Goal: Task Accomplishment & Management: Manage account settings

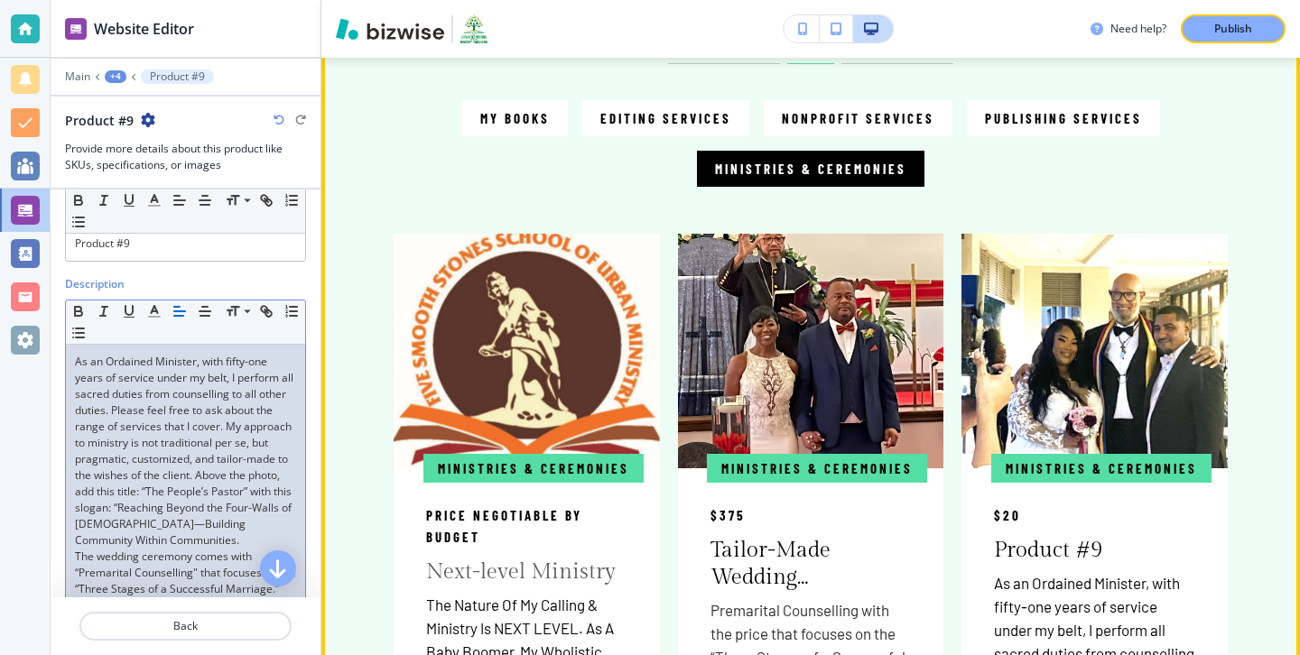
scroll to position [1032, 0]
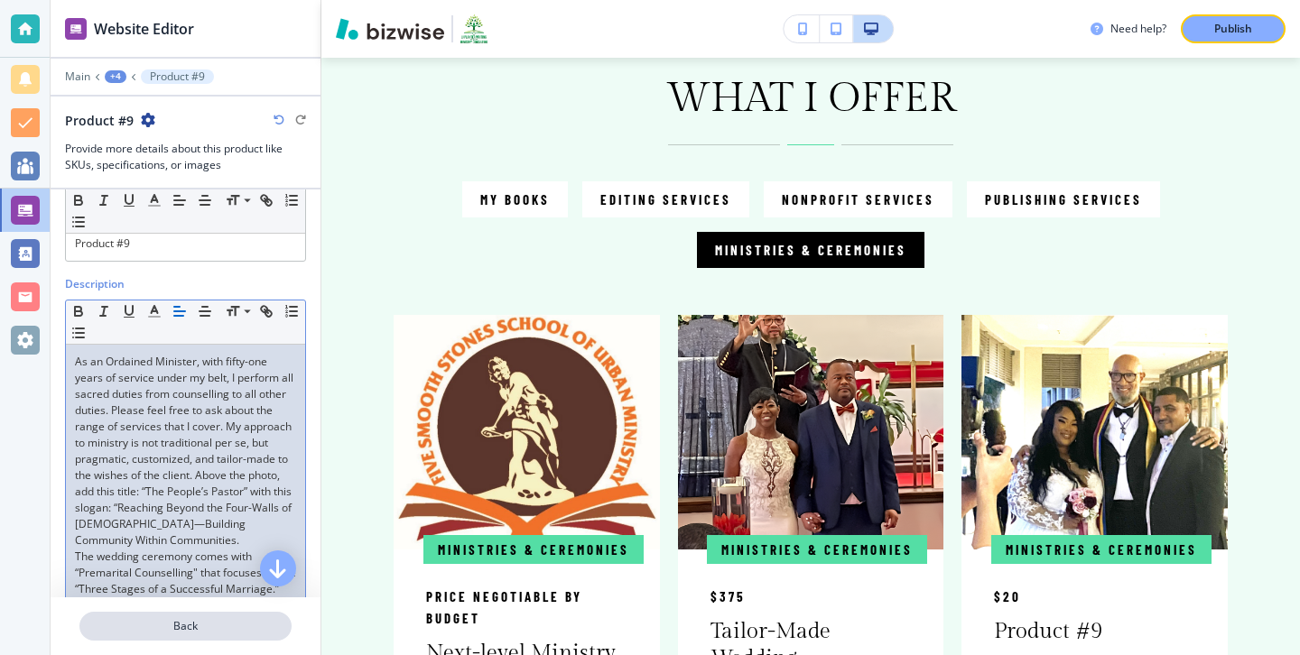
click at [143, 620] on p "Back" at bounding box center [185, 626] width 208 height 16
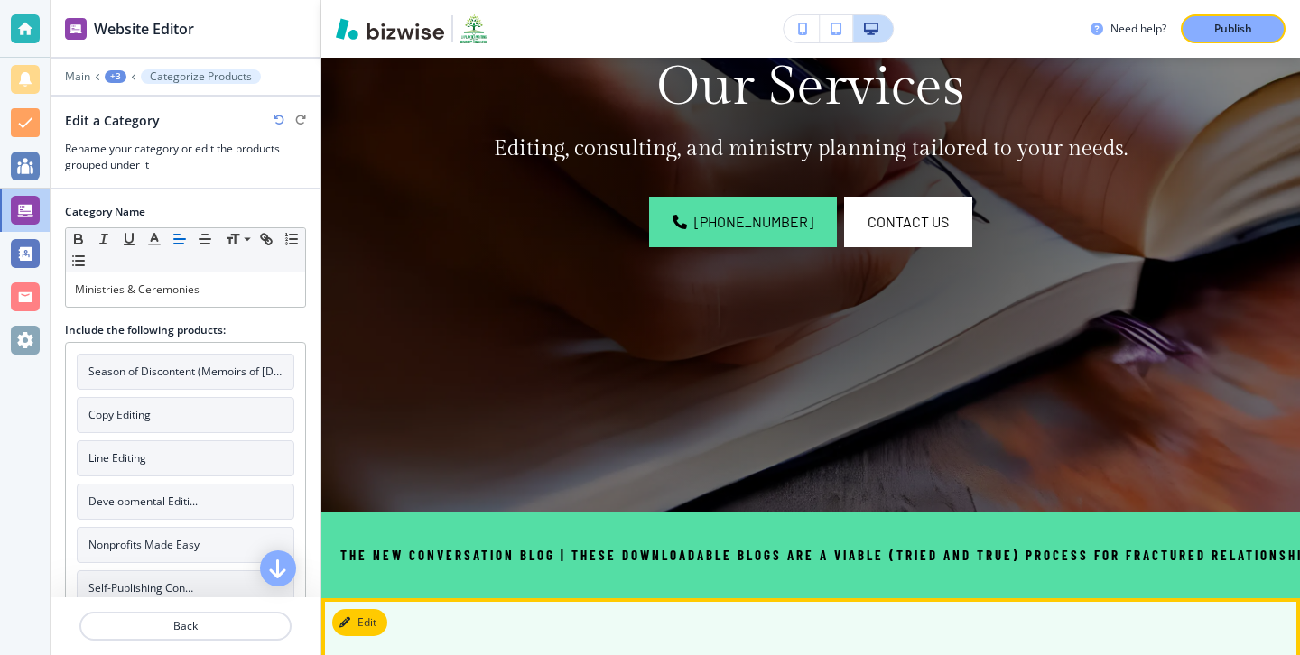
scroll to position [0, 0]
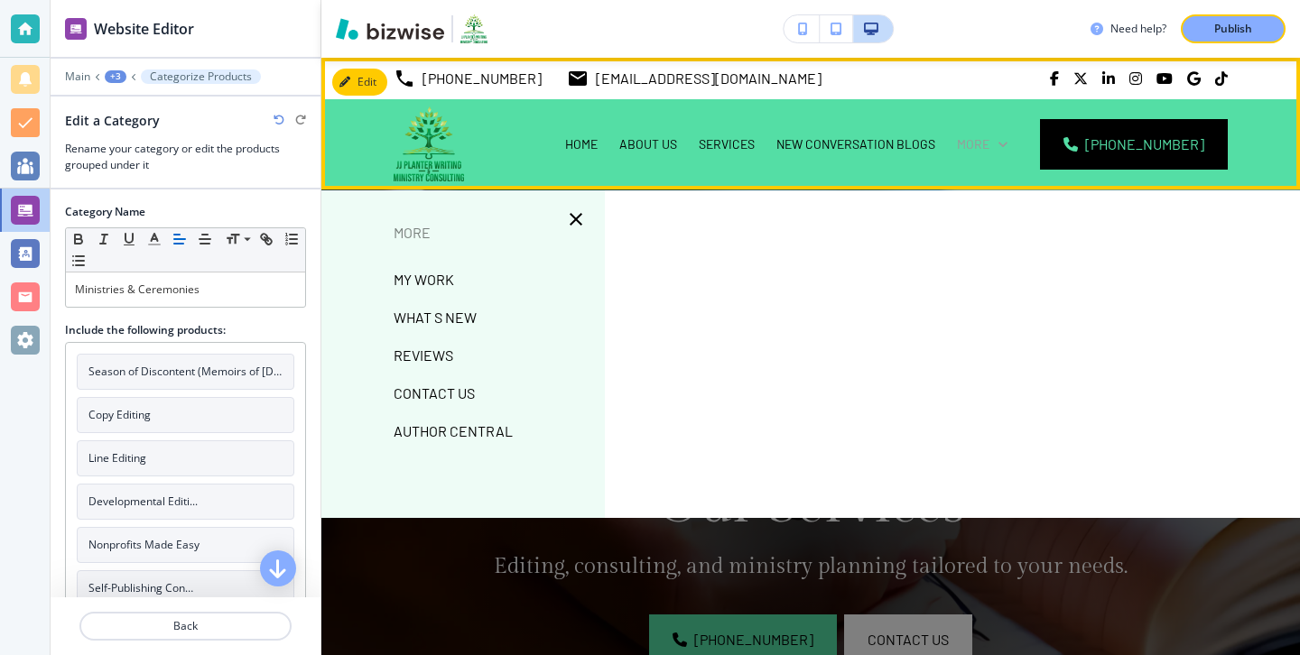
click at [1012, 147] on icon at bounding box center [1003, 144] width 18 height 18
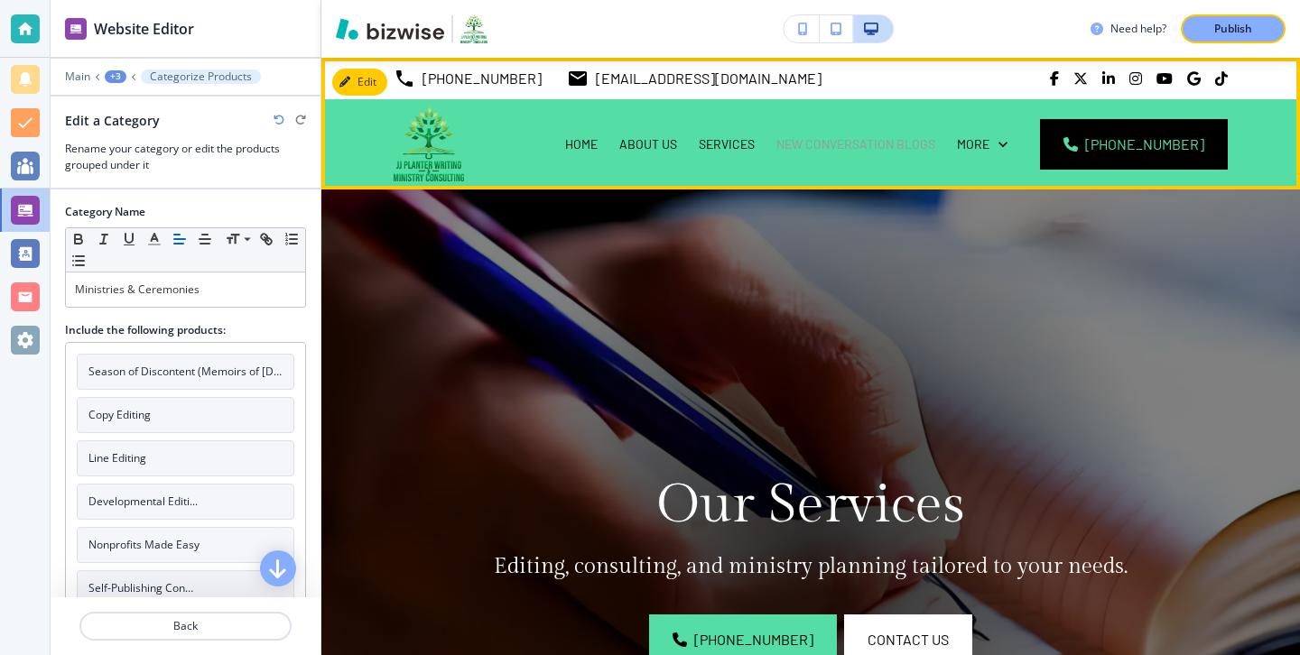
click at [913, 140] on p "NEW CONVERSATION BLOGS" at bounding box center [855, 144] width 159 height 18
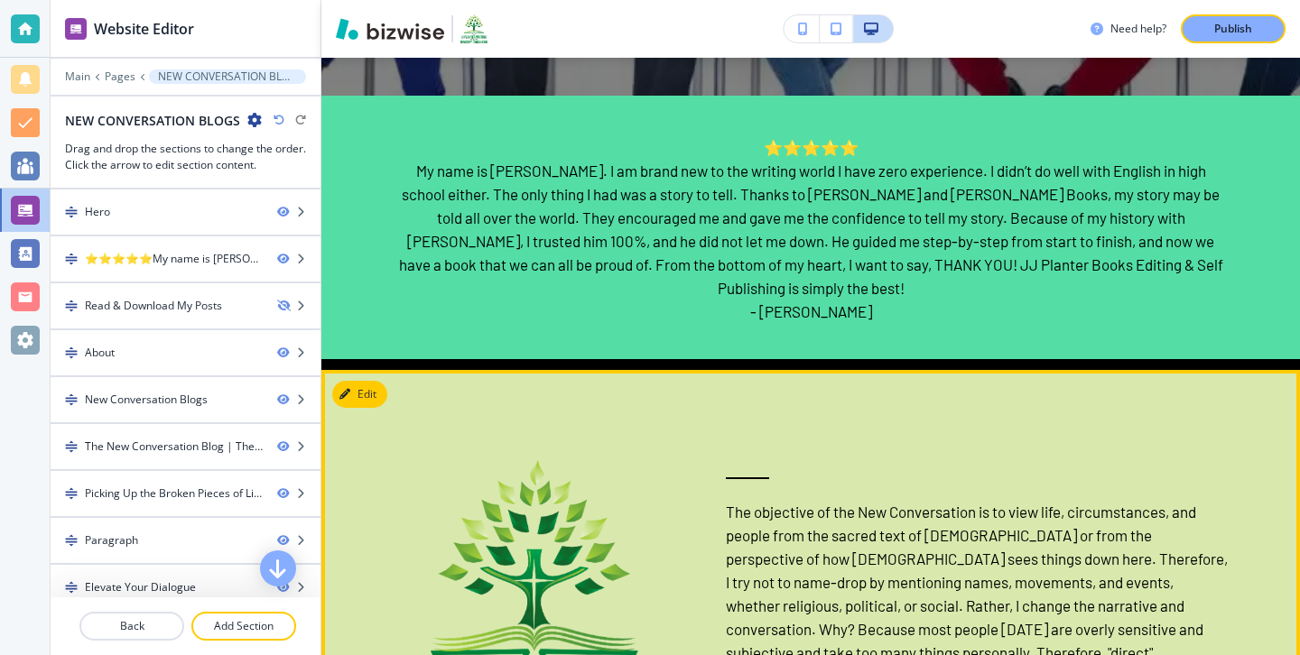
scroll to position [816, 0]
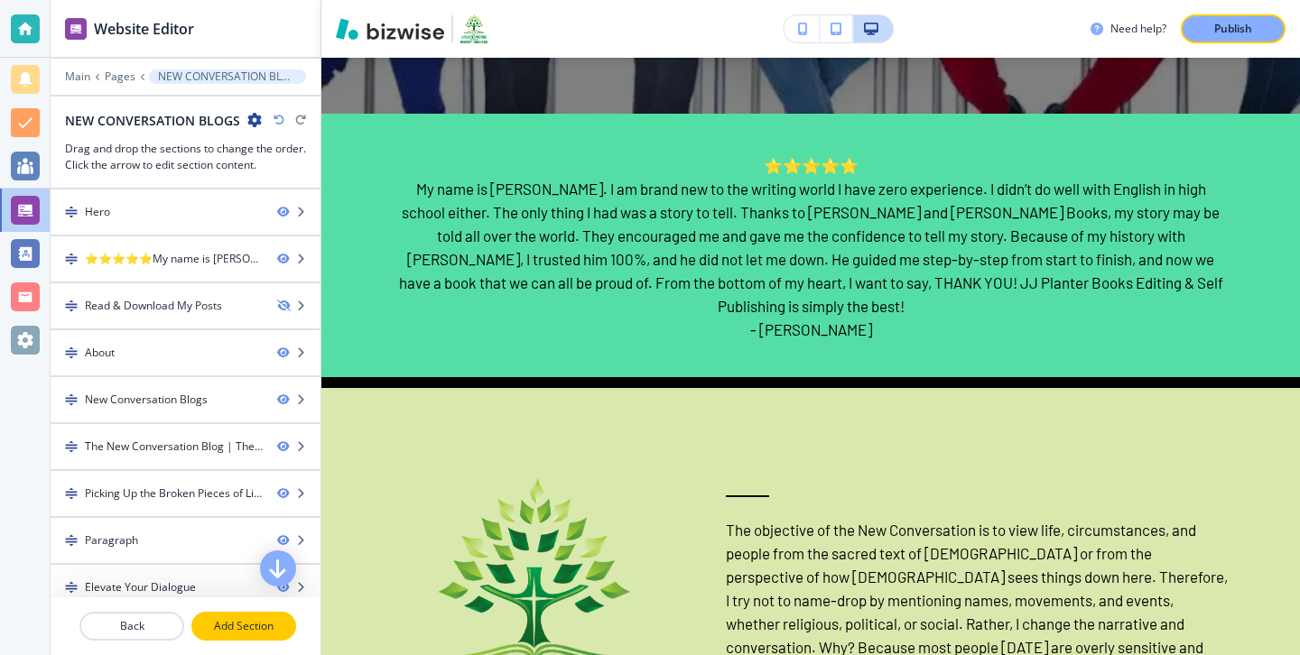
click at [269, 625] on p "Add Section" at bounding box center [243, 626] width 101 height 16
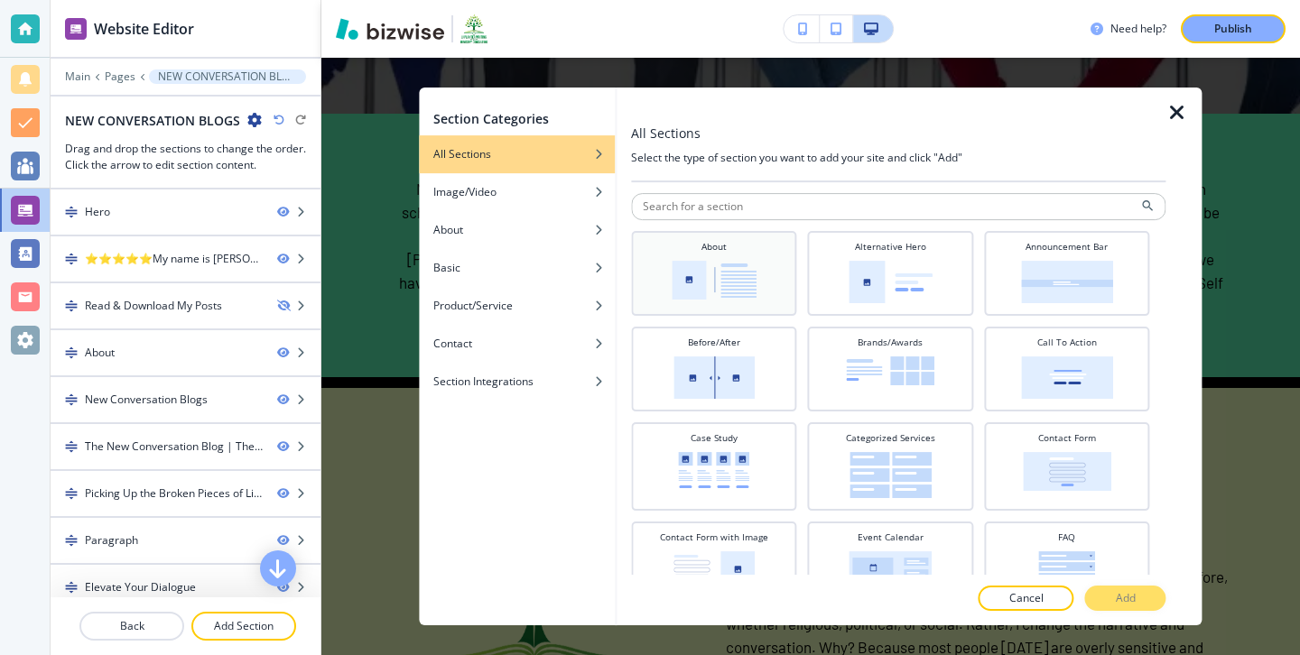
click at [765, 295] on div "About" at bounding box center [713, 271] width 147 height 63
click at [1153, 596] on button "Add" at bounding box center [1125, 598] width 81 height 25
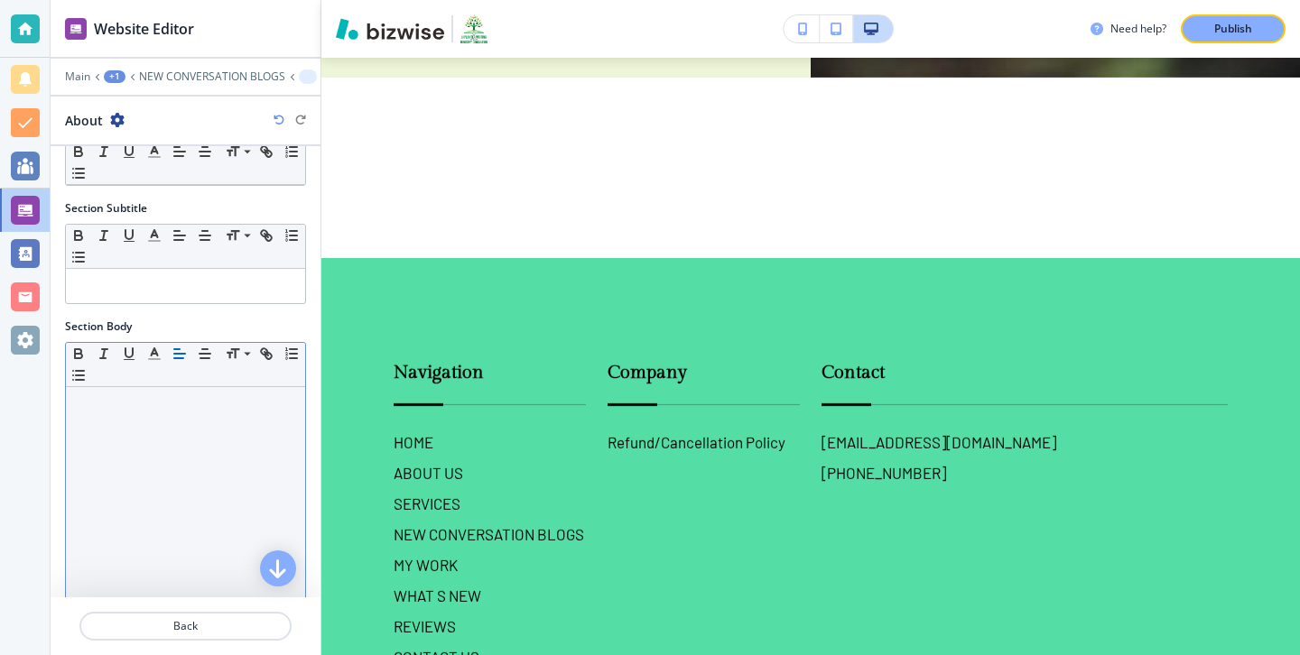
scroll to position [243, 0]
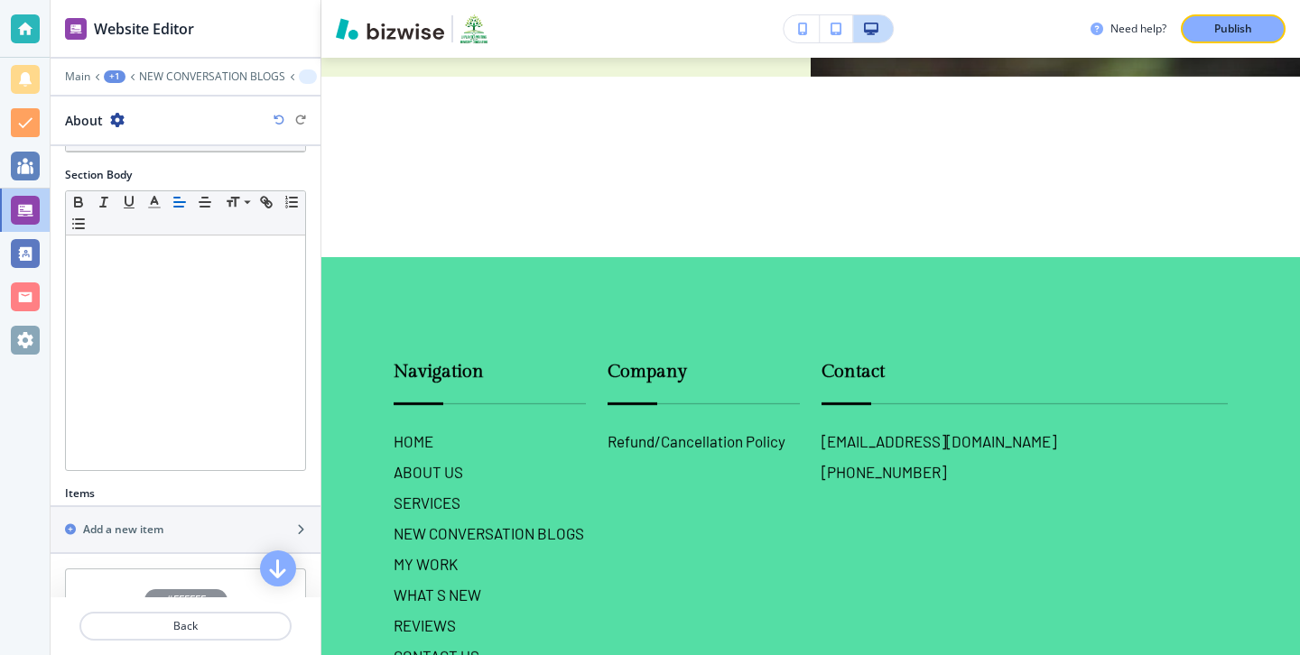
click at [215, 495] on div "Items" at bounding box center [186, 494] width 270 height 16
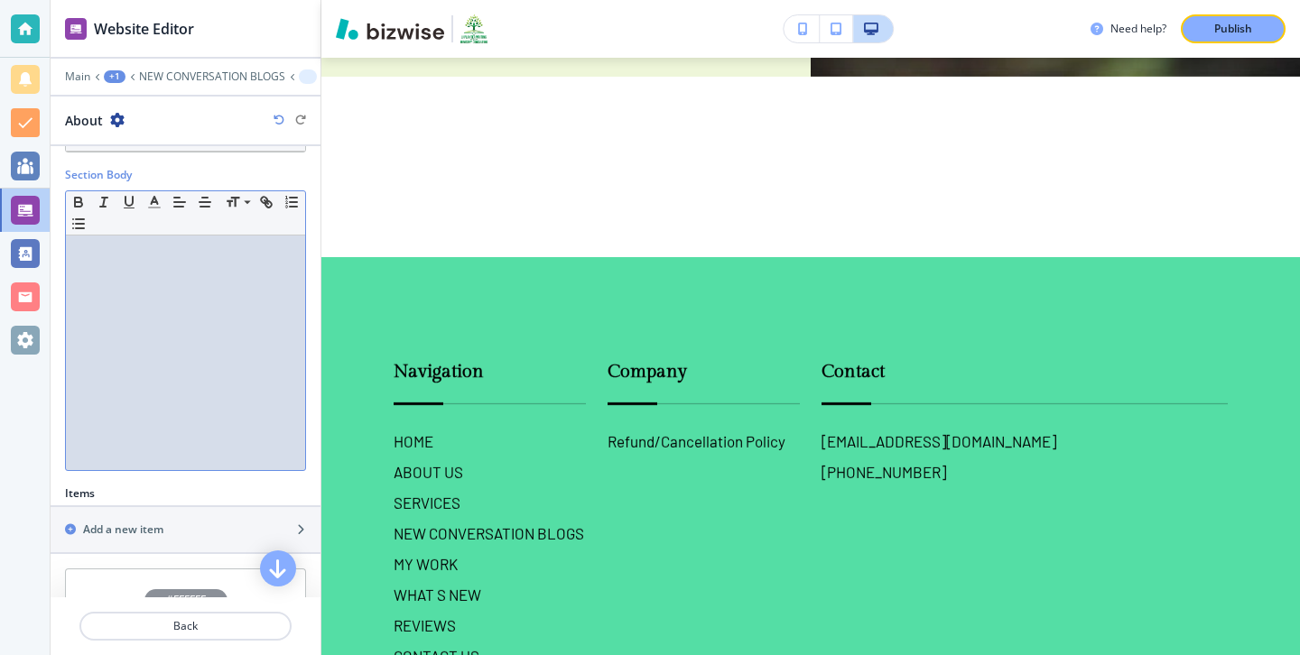
click at [213, 407] on div at bounding box center [185, 353] width 239 height 235
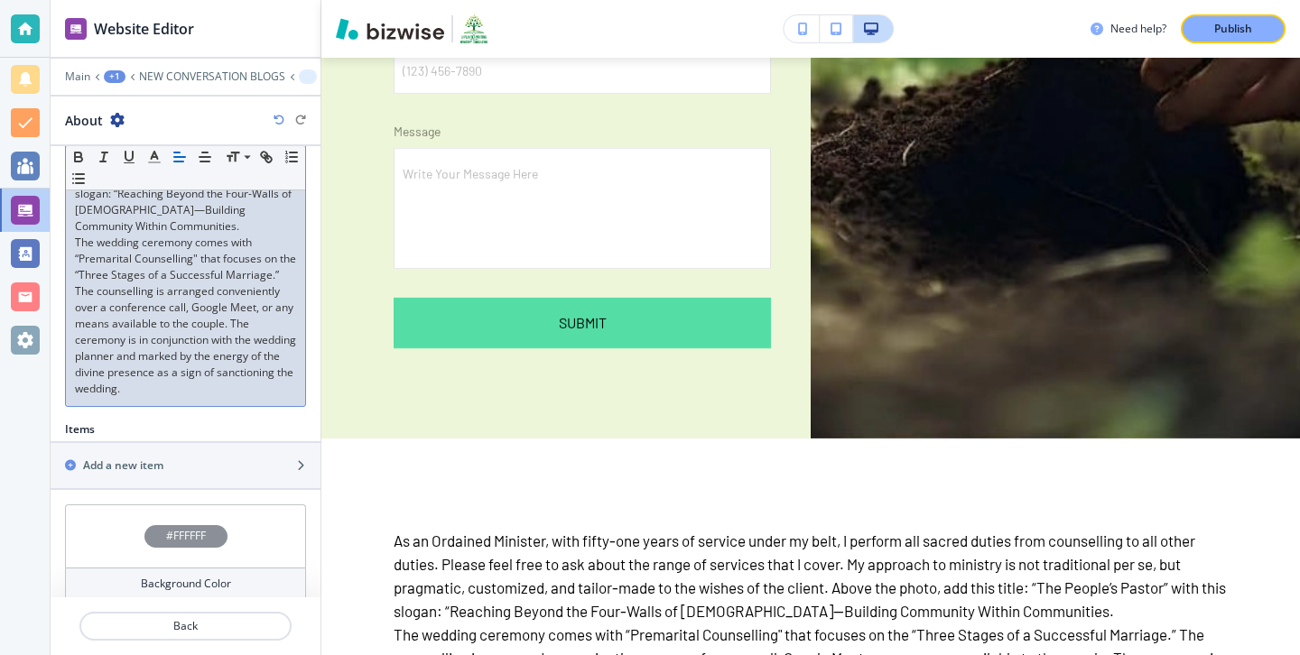
scroll to position [465, 0]
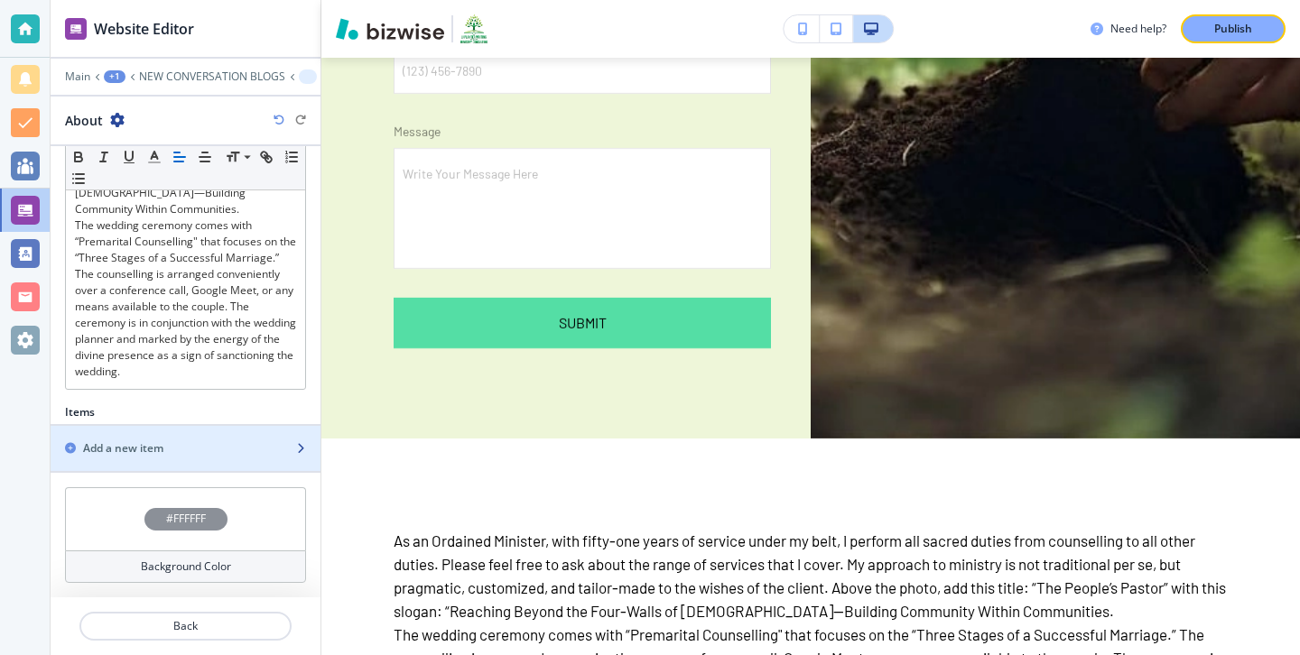
click at [211, 461] on div "button" at bounding box center [186, 464] width 270 height 14
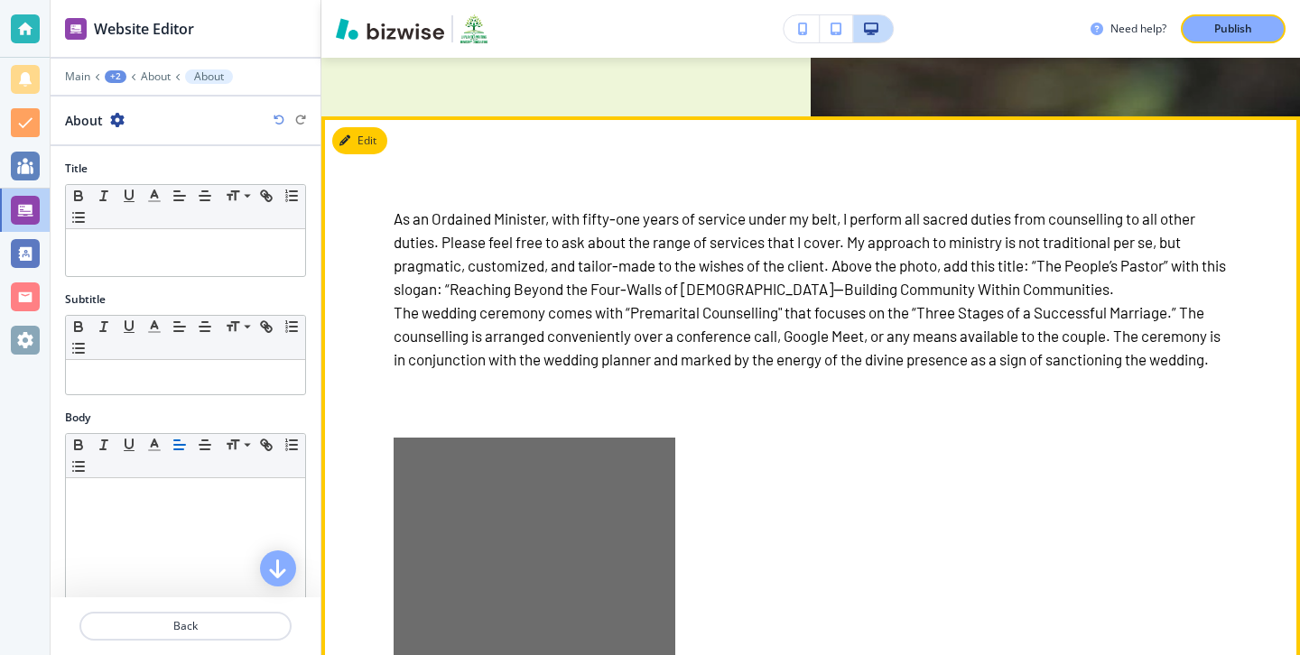
scroll to position [7865, 0]
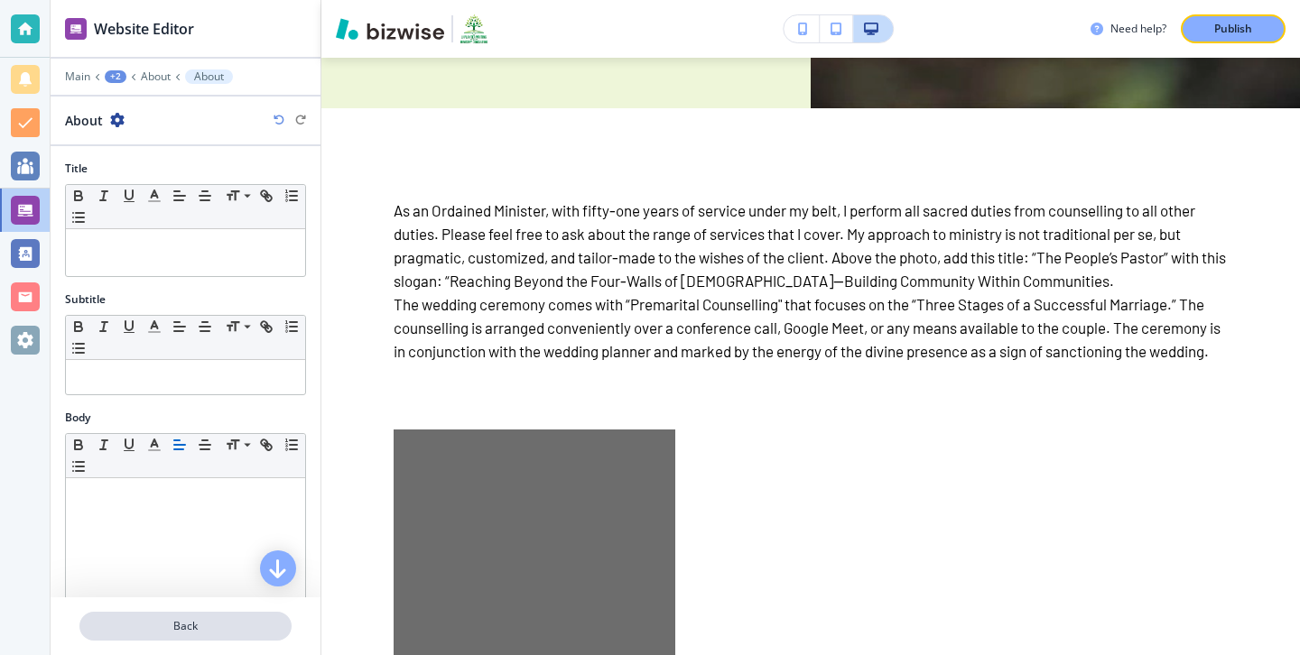
click at [245, 619] on p "Back" at bounding box center [185, 626] width 208 height 16
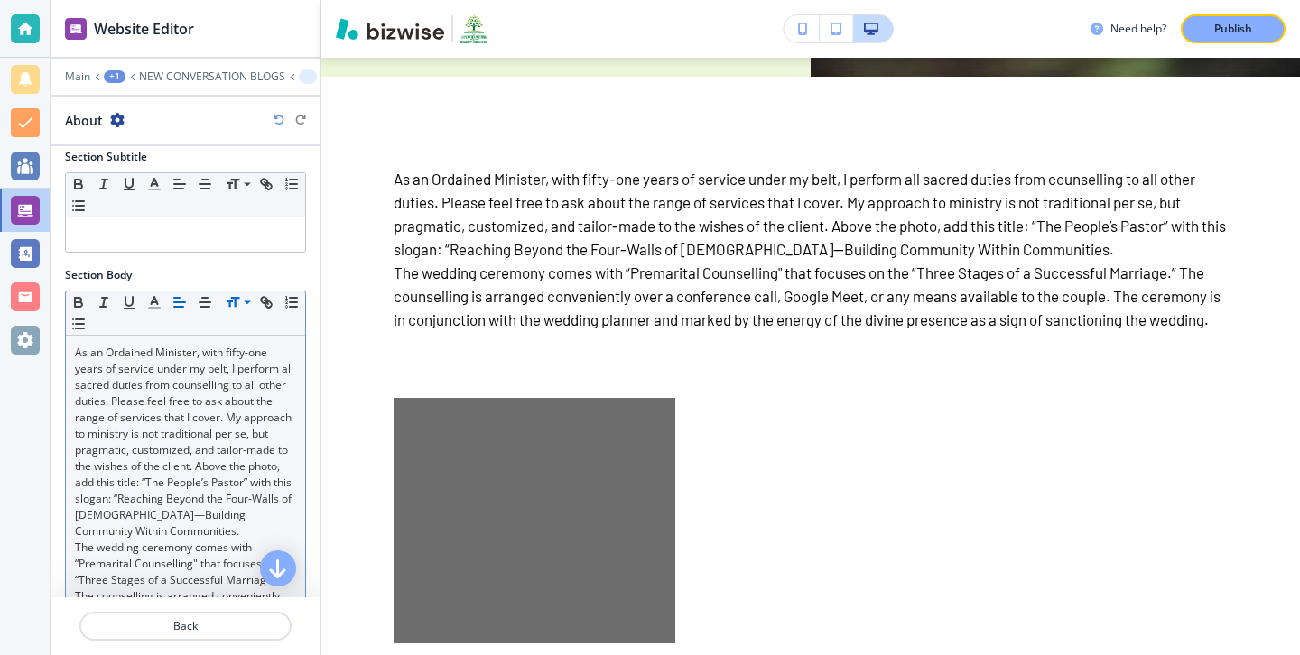
scroll to position [197, 0]
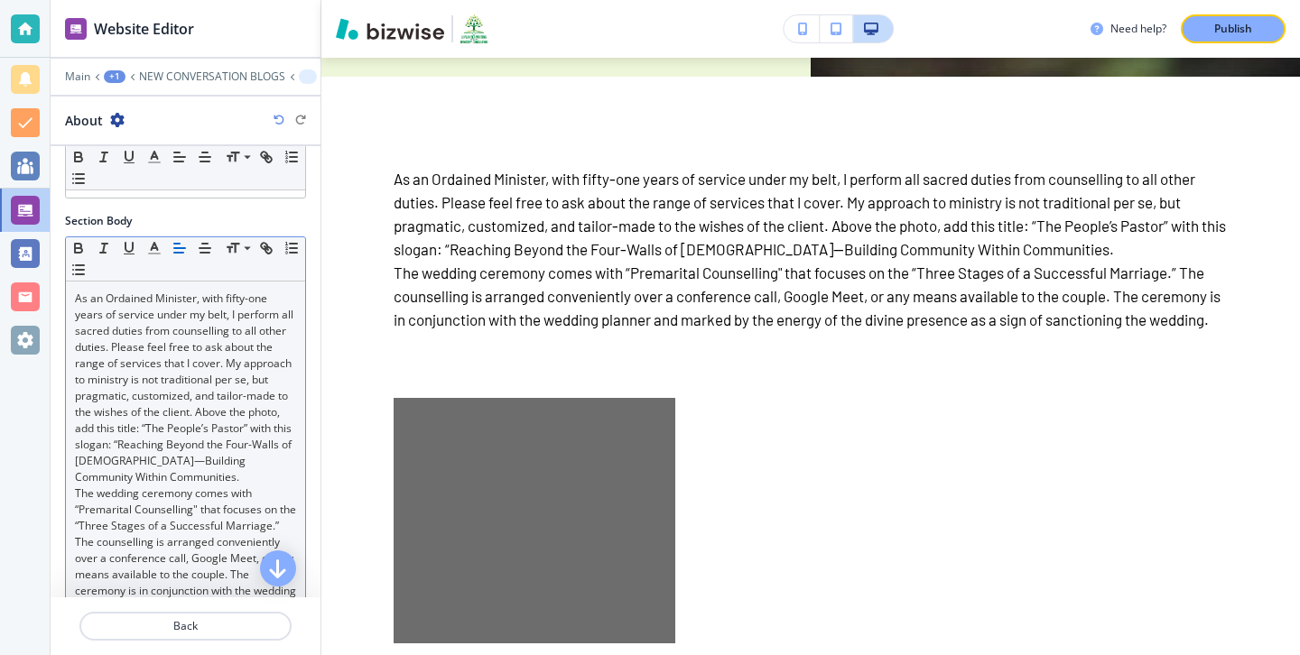
click at [247, 496] on p "The wedding ceremony comes with “Premarital Counselling" that focuses on the “T…" at bounding box center [185, 567] width 221 height 162
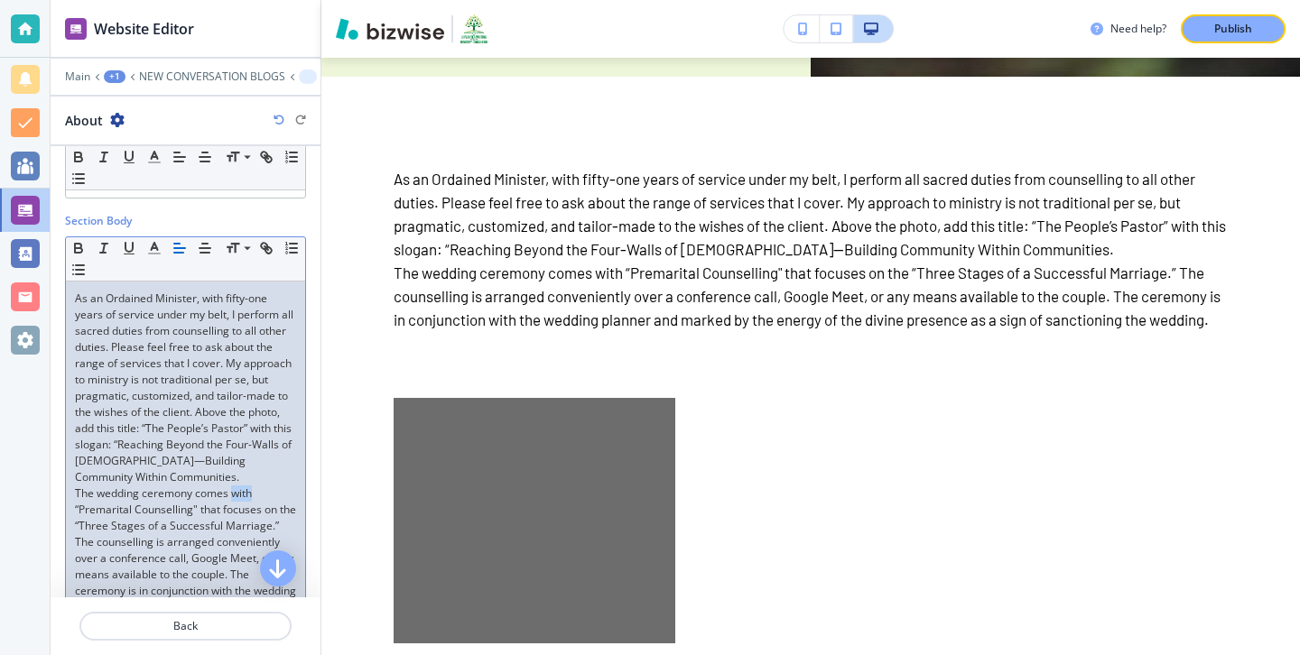
click at [247, 496] on p "The wedding ceremony comes with “Premarital Counselling" that focuses on the “T…" at bounding box center [185, 567] width 221 height 162
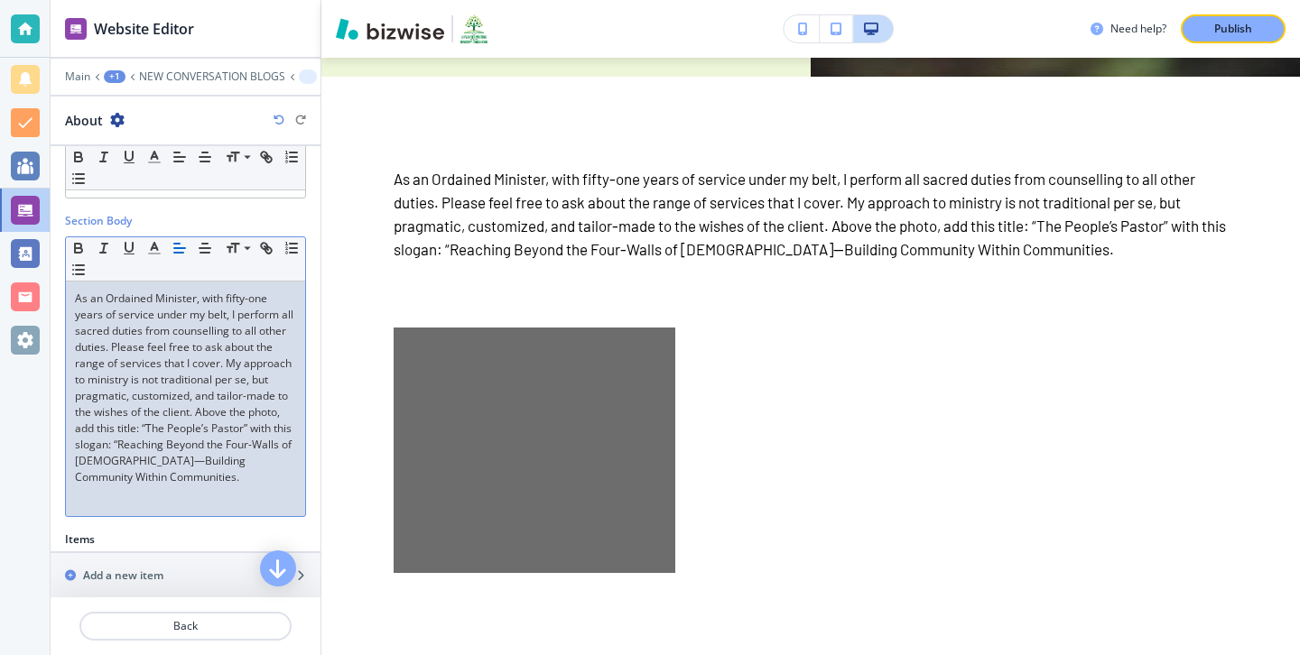
click at [217, 439] on p "As an Ordained Minister, with fifty-one years of service under my belt, I perfo…" at bounding box center [185, 388] width 221 height 195
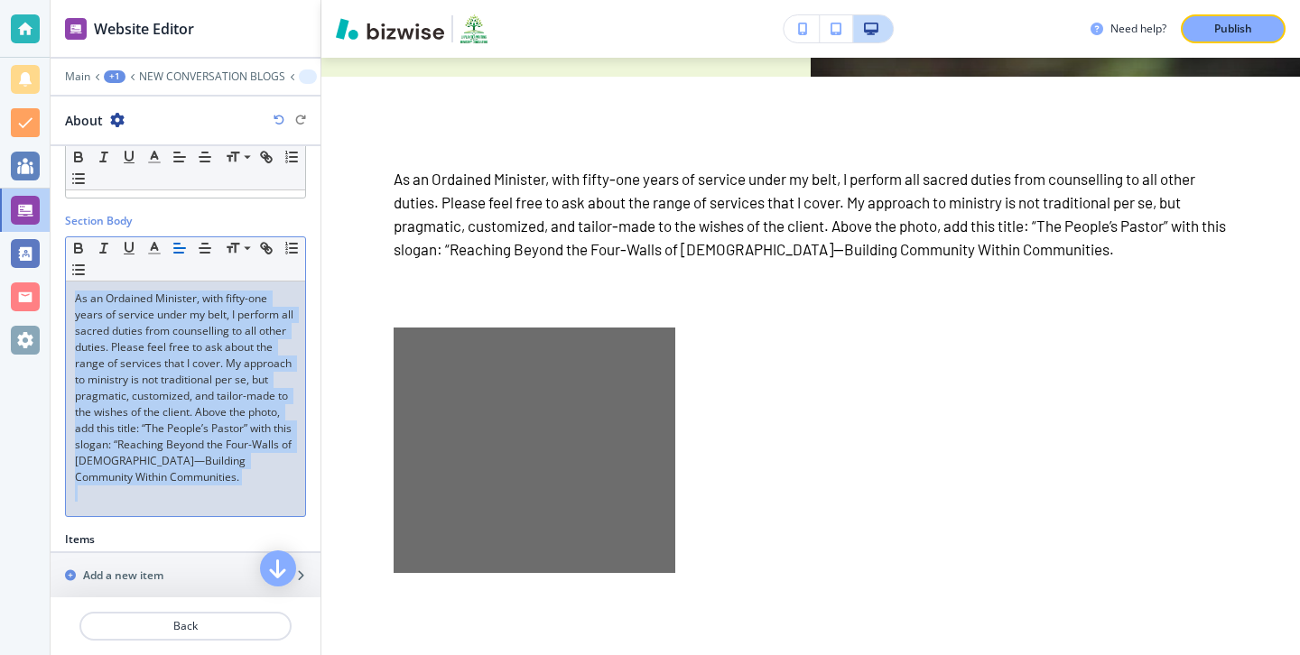
click at [217, 439] on p "As an Ordained Minister, with fifty-one years of service under my belt, I perfo…" at bounding box center [185, 388] width 221 height 195
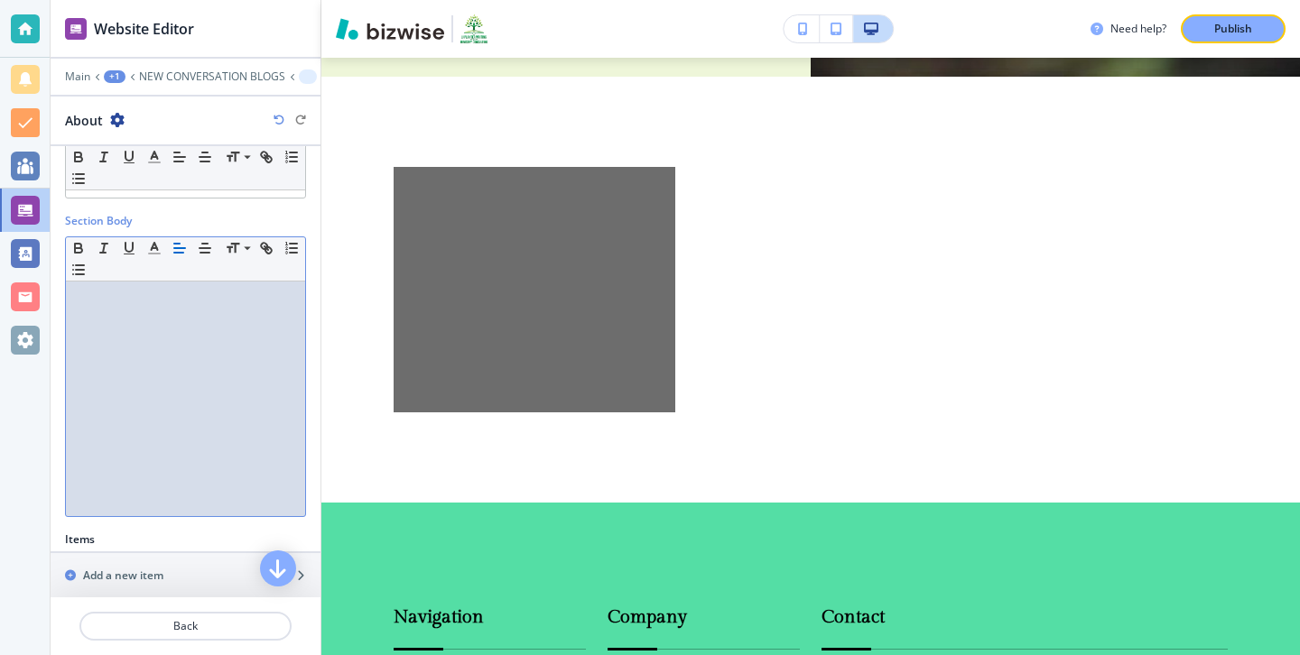
click at [162, 607] on div at bounding box center [186, 604] width 270 height 14
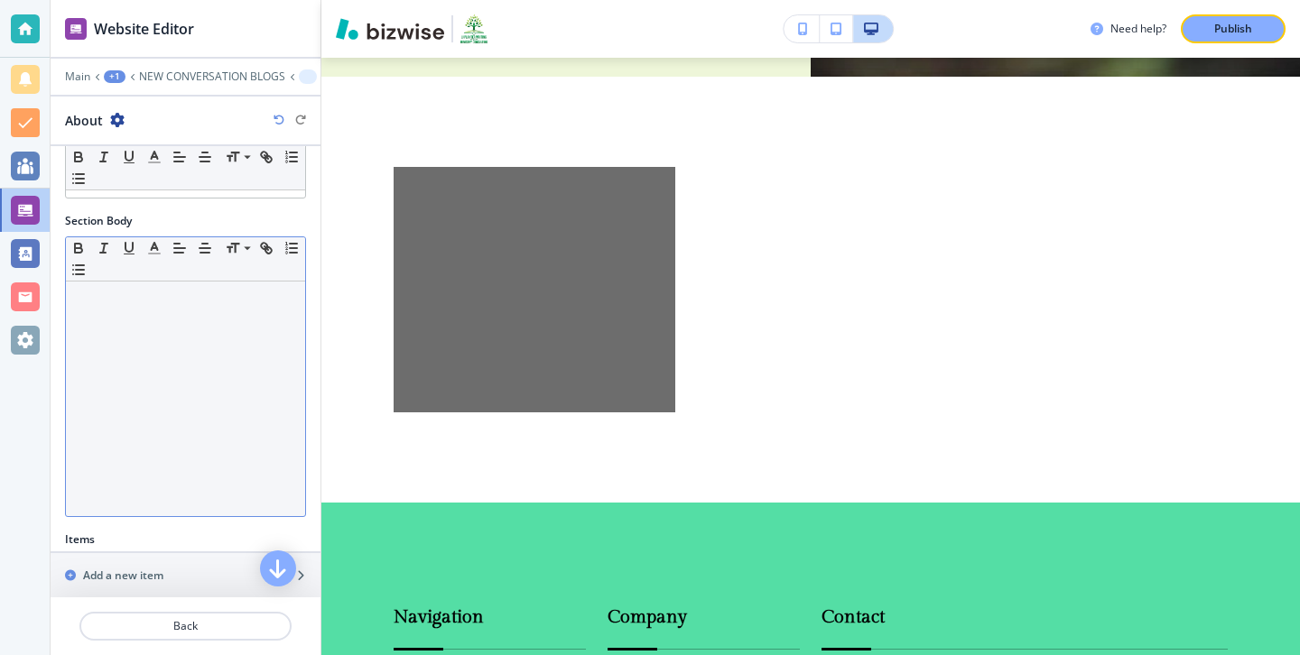
click at [162, 603] on div at bounding box center [186, 604] width 270 height 14
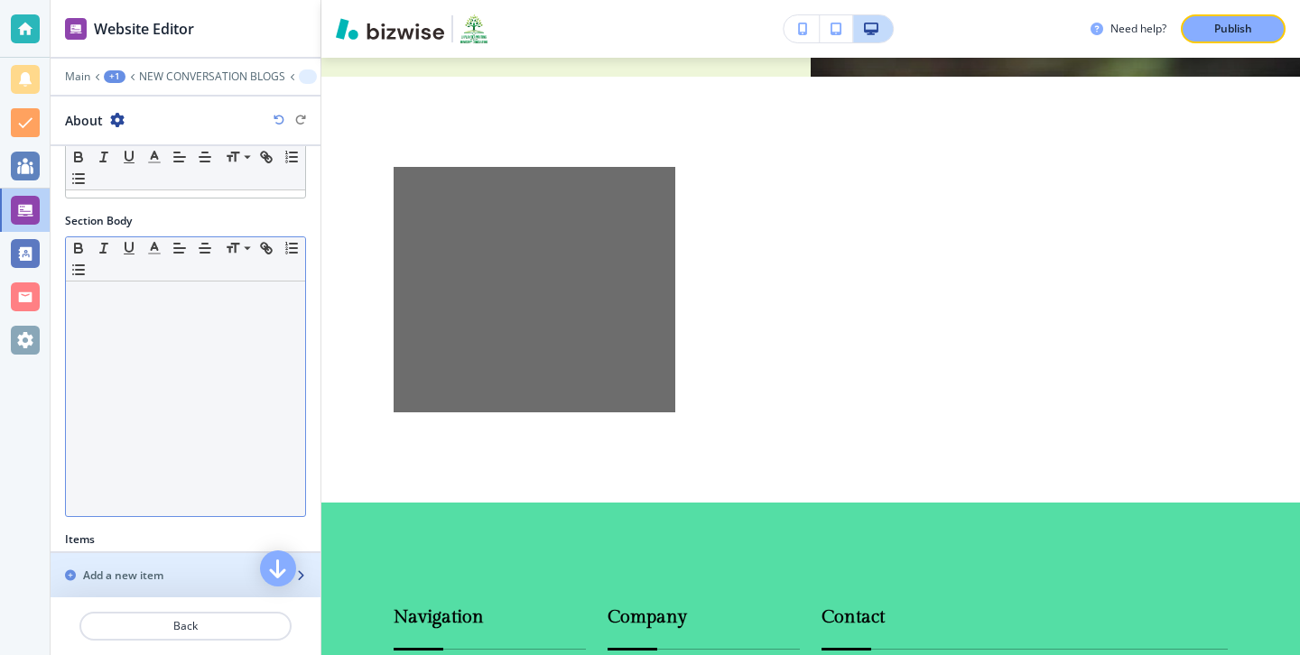
click at [162, 589] on div "button" at bounding box center [186, 591] width 270 height 14
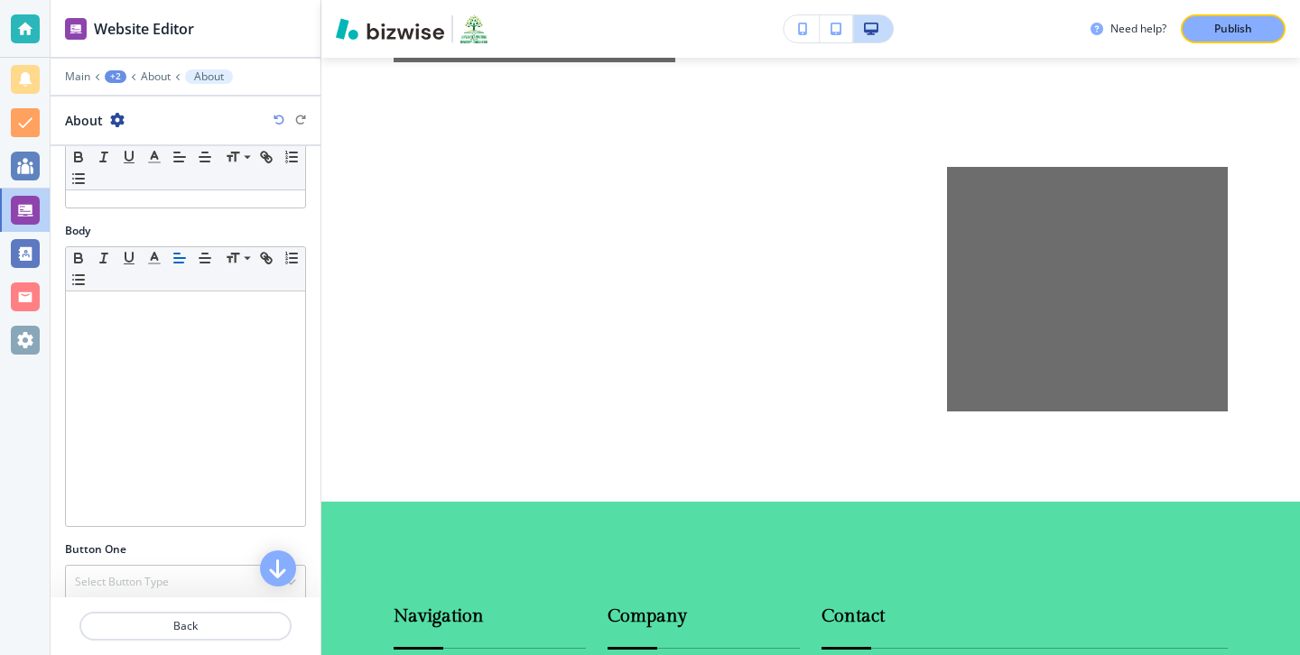
scroll to position [293, 0]
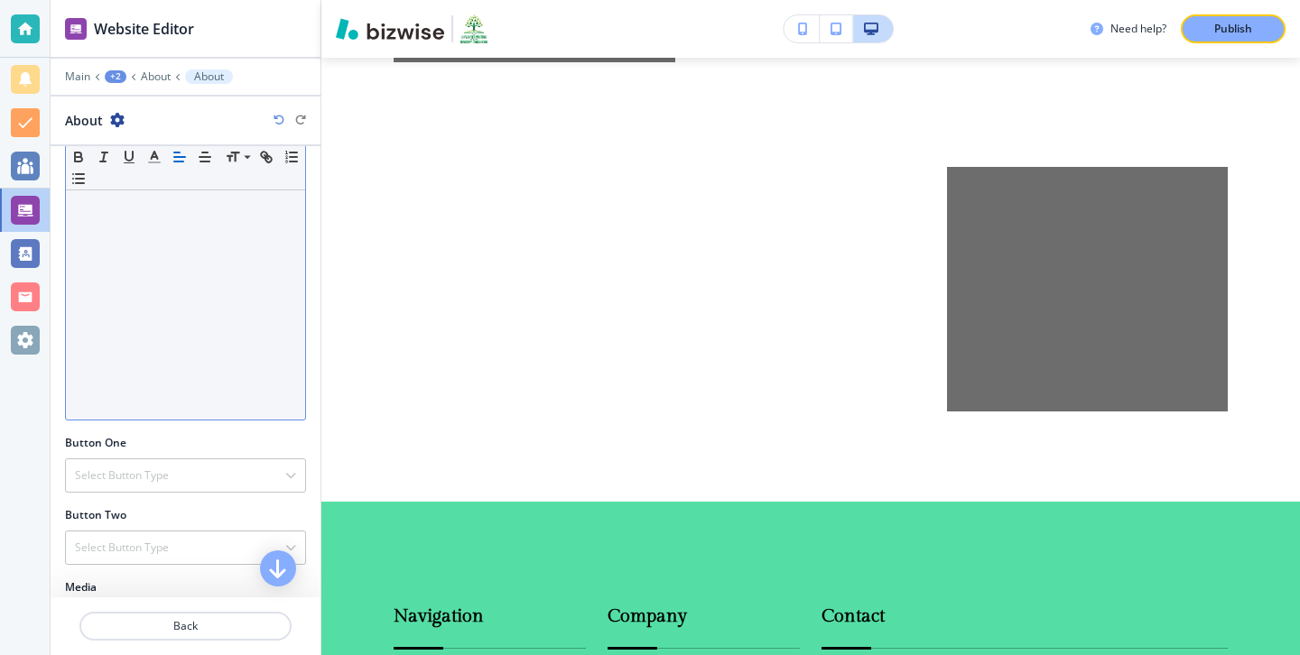
click at [190, 338] on div at bounding box center [185, 302] width 239 height 235
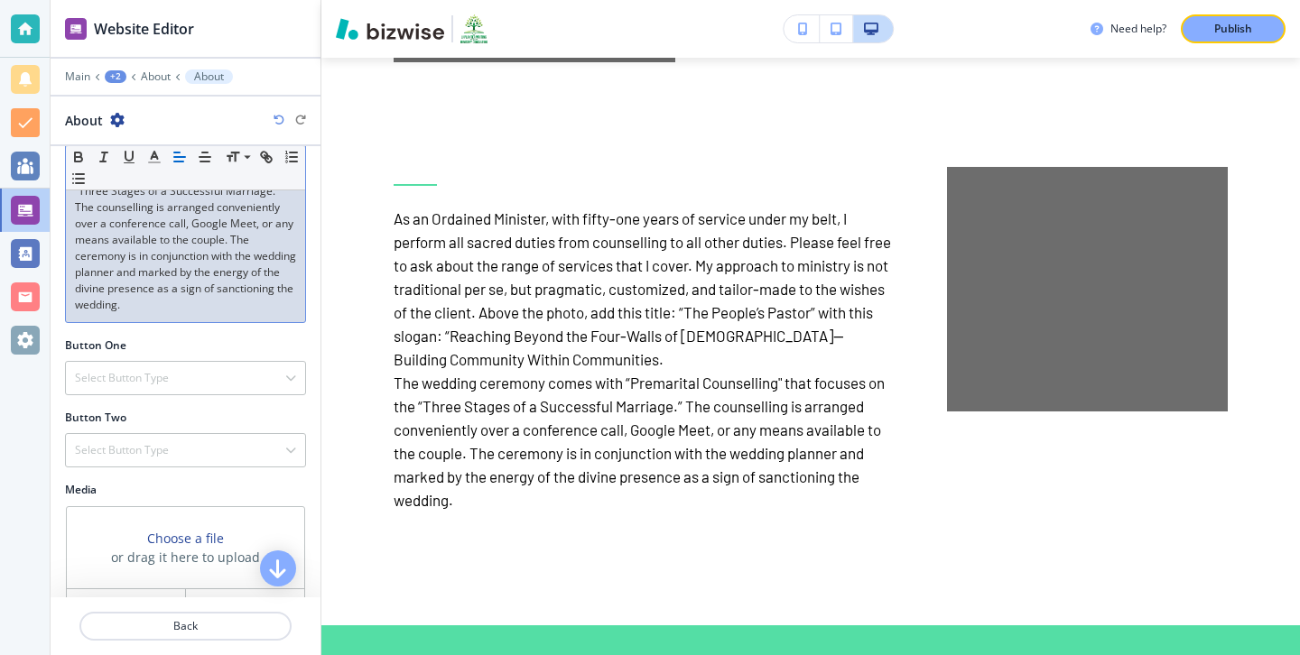
scroll to position [648, 0]
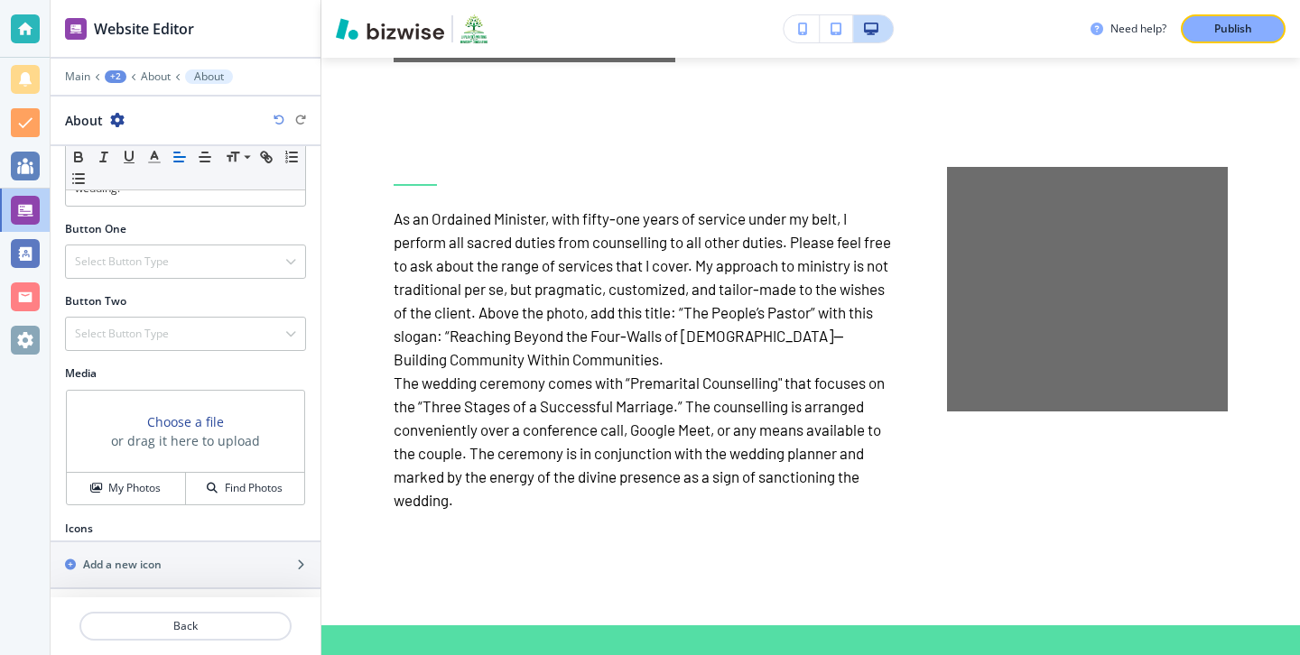
click at [170, 507] on div "Media Choose a file or drag it here to upload My Photos Find Photos" at bounding box center [186, 443] width 270 height 155
click at [169, 501] on button "My Photos" at bounding box center [126, 489] width 119 height 32
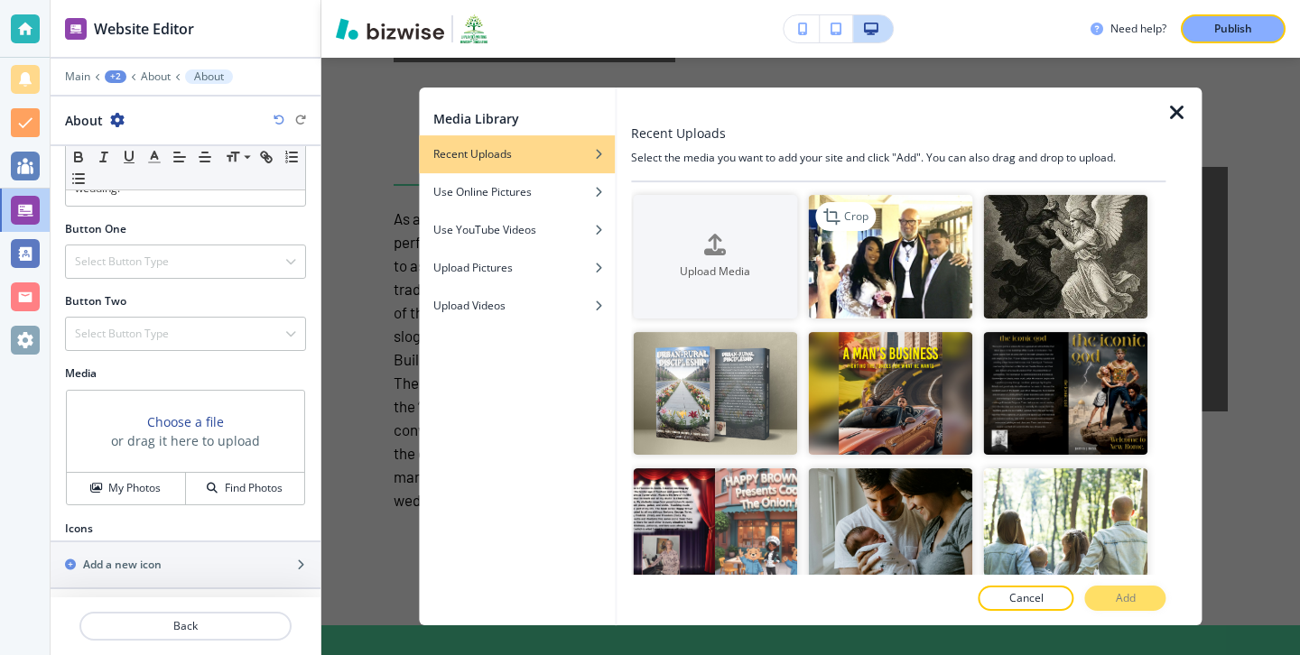
click at [905, 300] on img "button" at bounding box center [890, 257] width 164 height 124
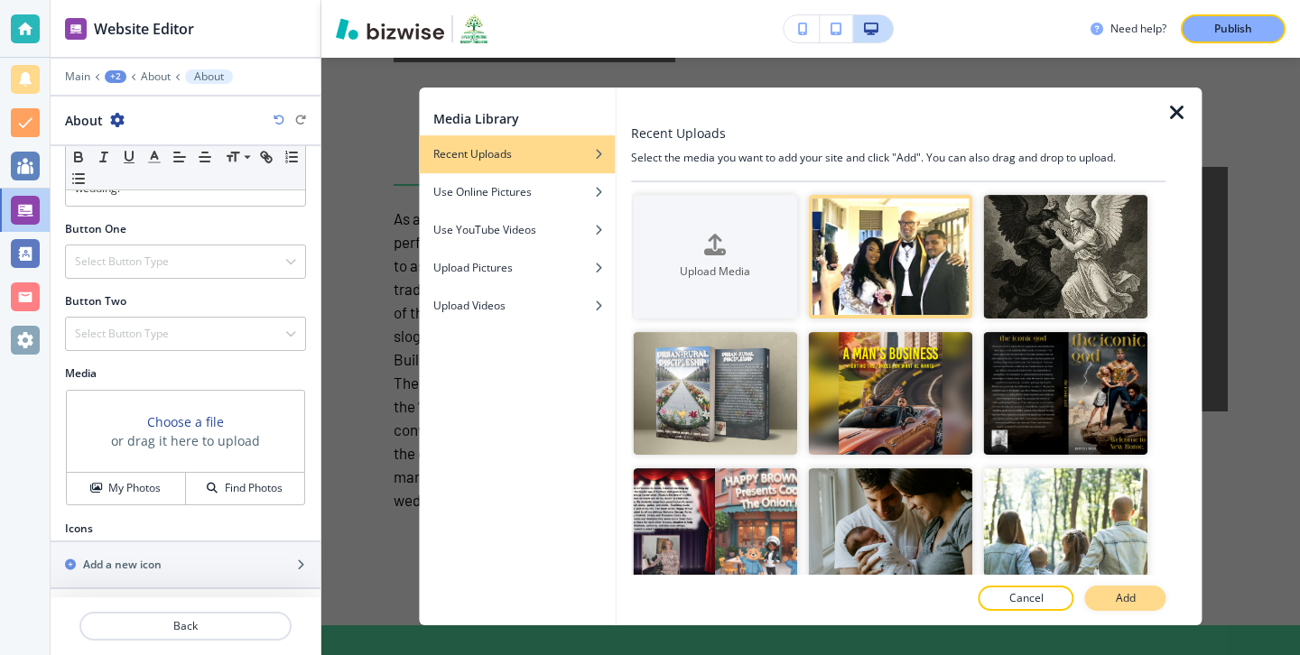
click at [1135, 598] on button "Add" at bounding box center [1125, 598] width 81 height 25
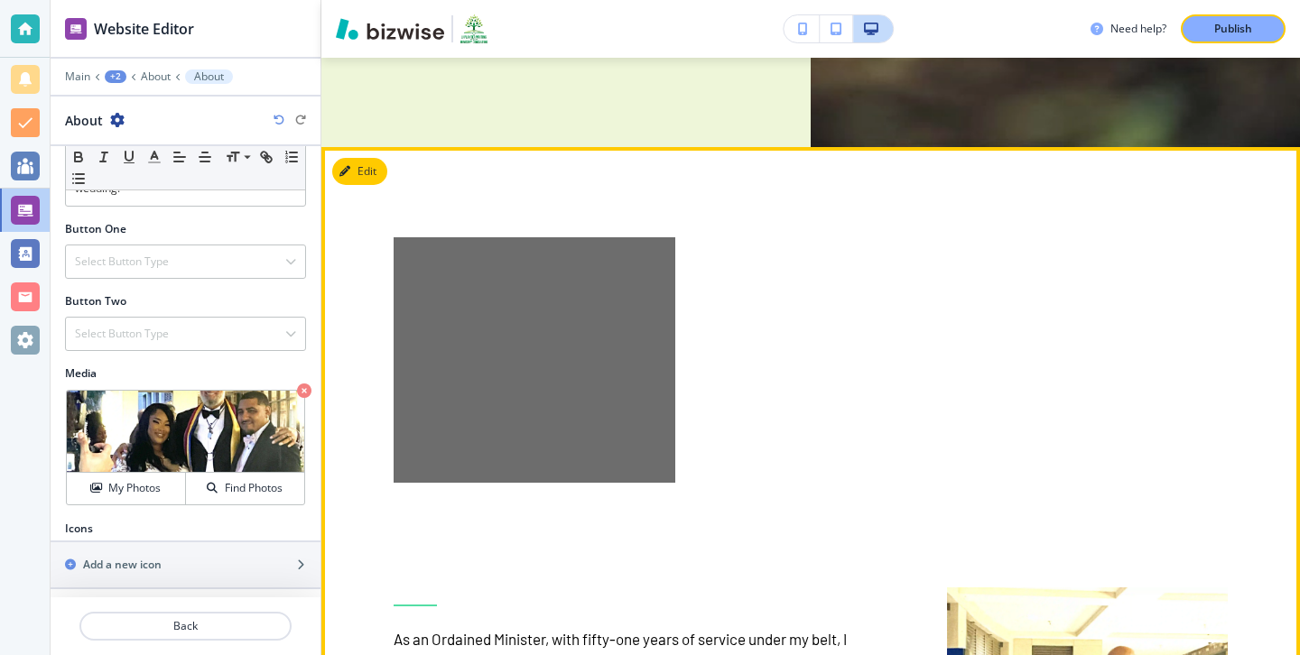
scroll to position [7776, 0]
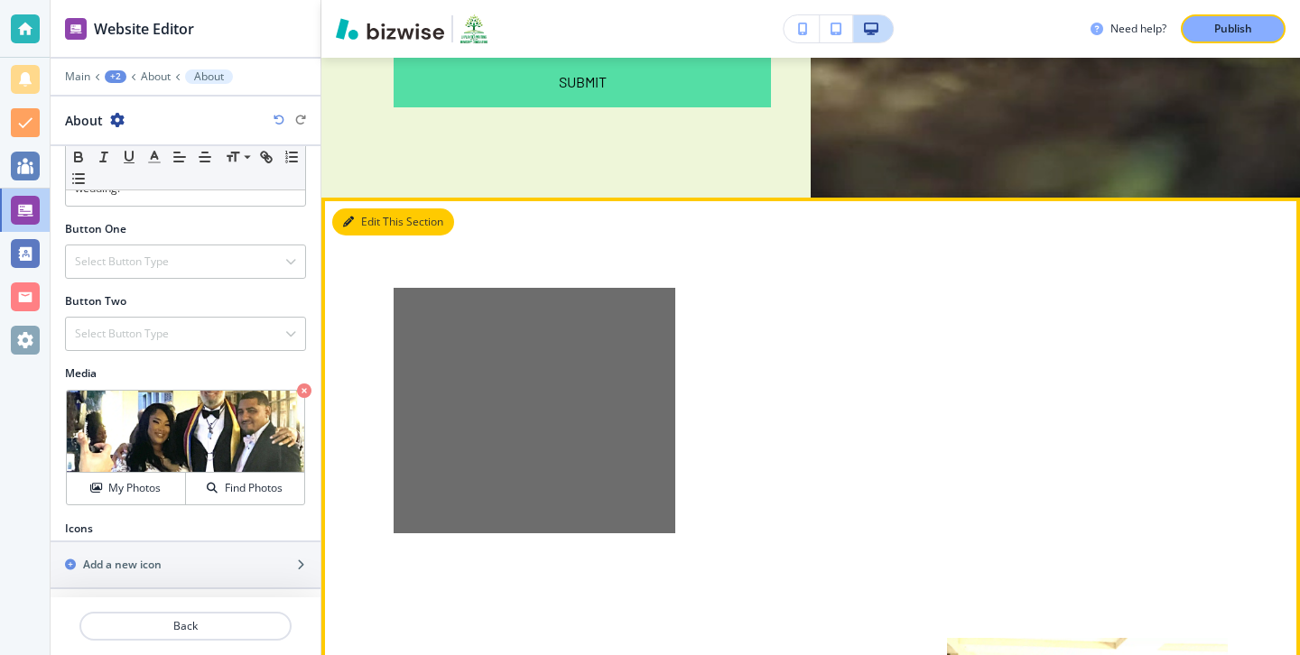
click at [355, 209] on button "Edit This Section" at bounding box center [393, 221] width 122 height 27
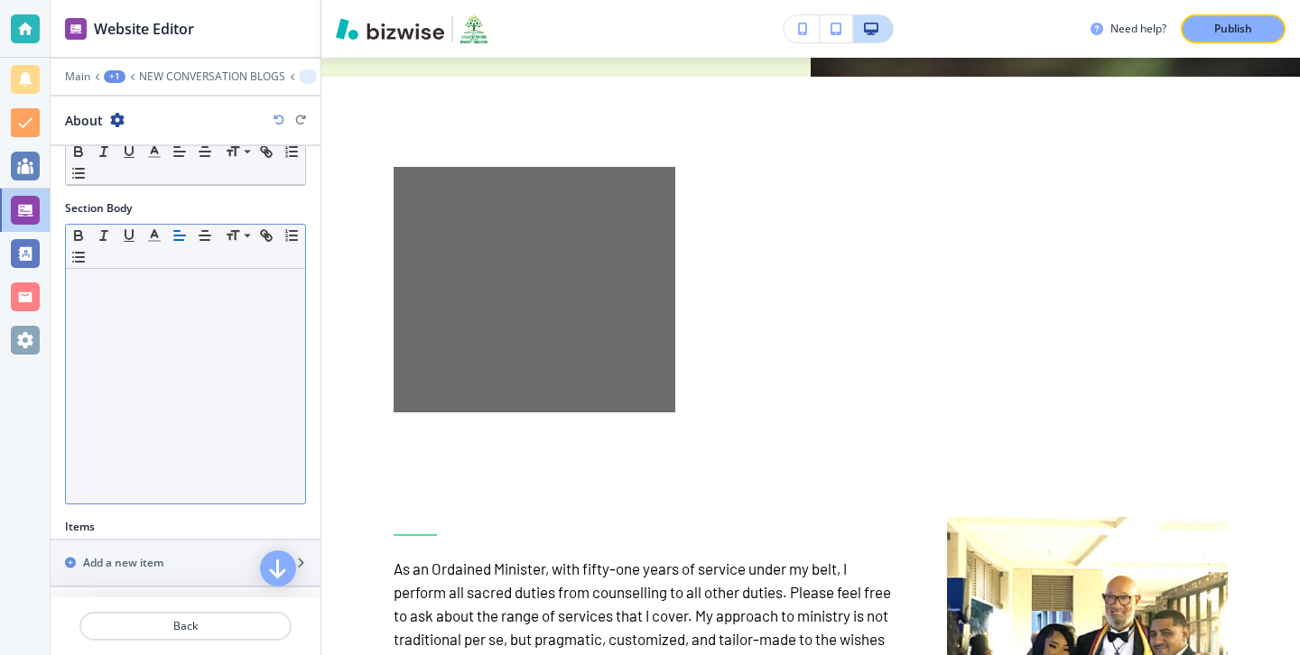
scroll to position [418, 0]
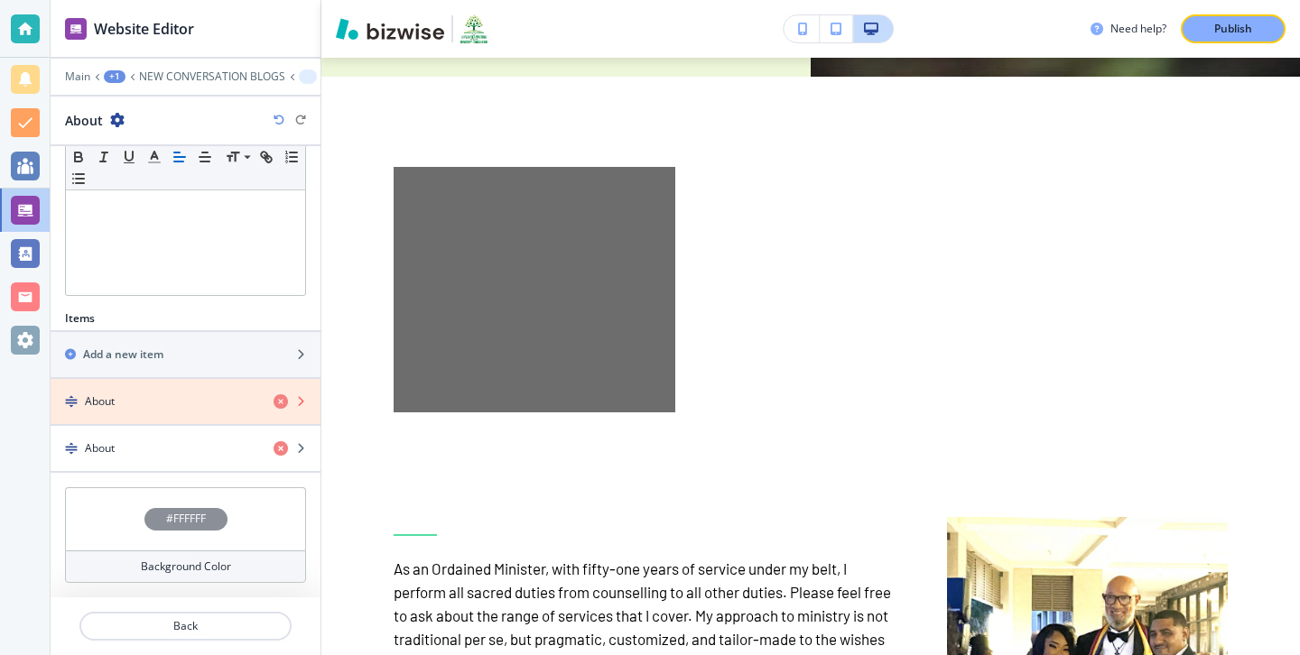
click at [279, 396] on icon "button" at bounding box center [280, 401] width 14 height 14
click at [280, 402] on icon "button" at bounding box center [280, 401] width 14 height 14
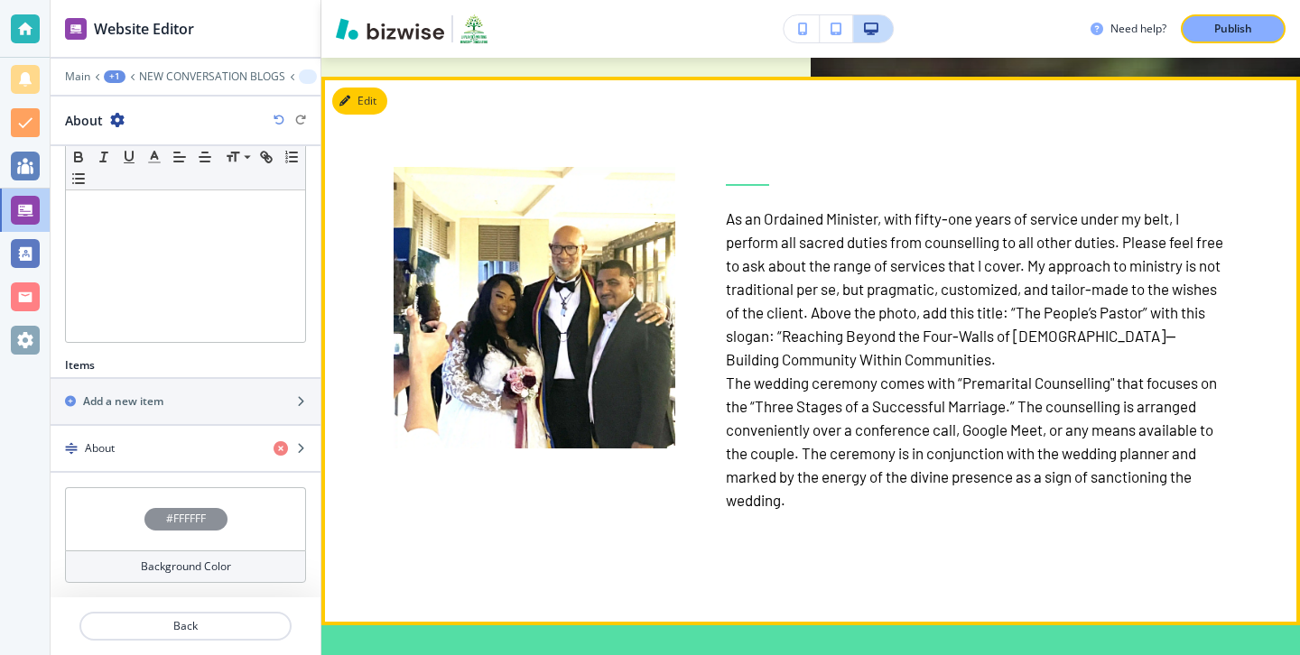
scroll to position [7712, 0]
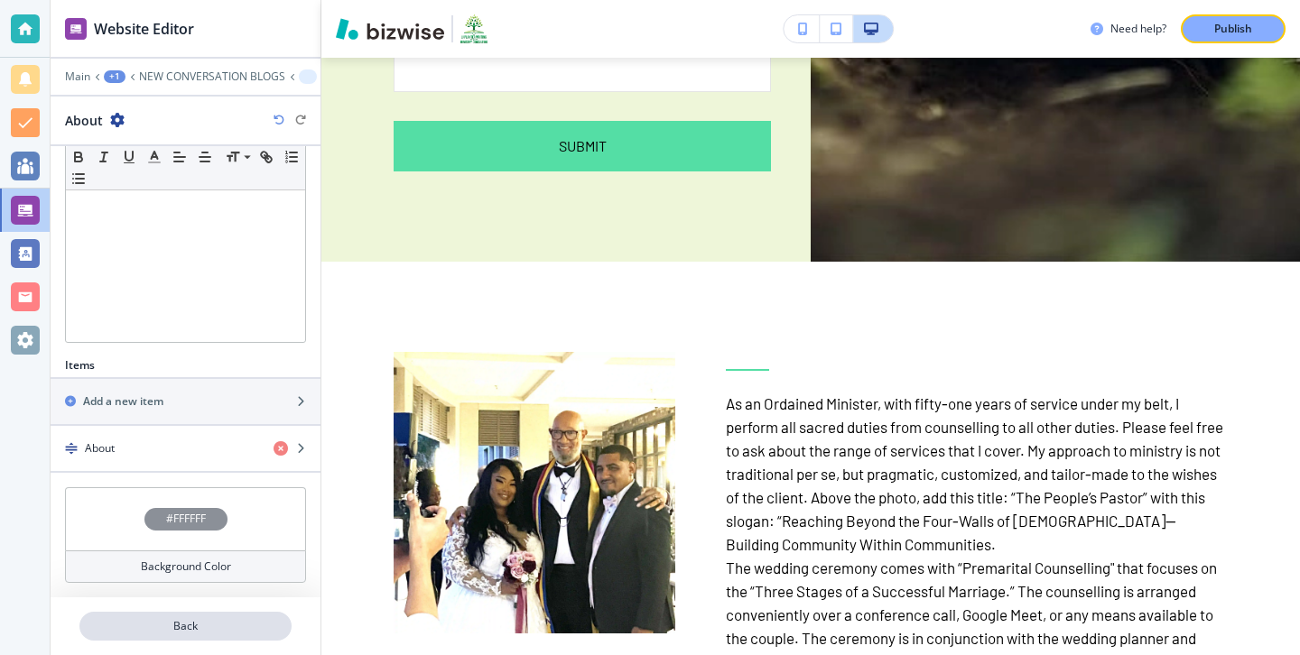
click at [255, 626] on p "Back" at bounding box center [185, 626] width 208 height 16
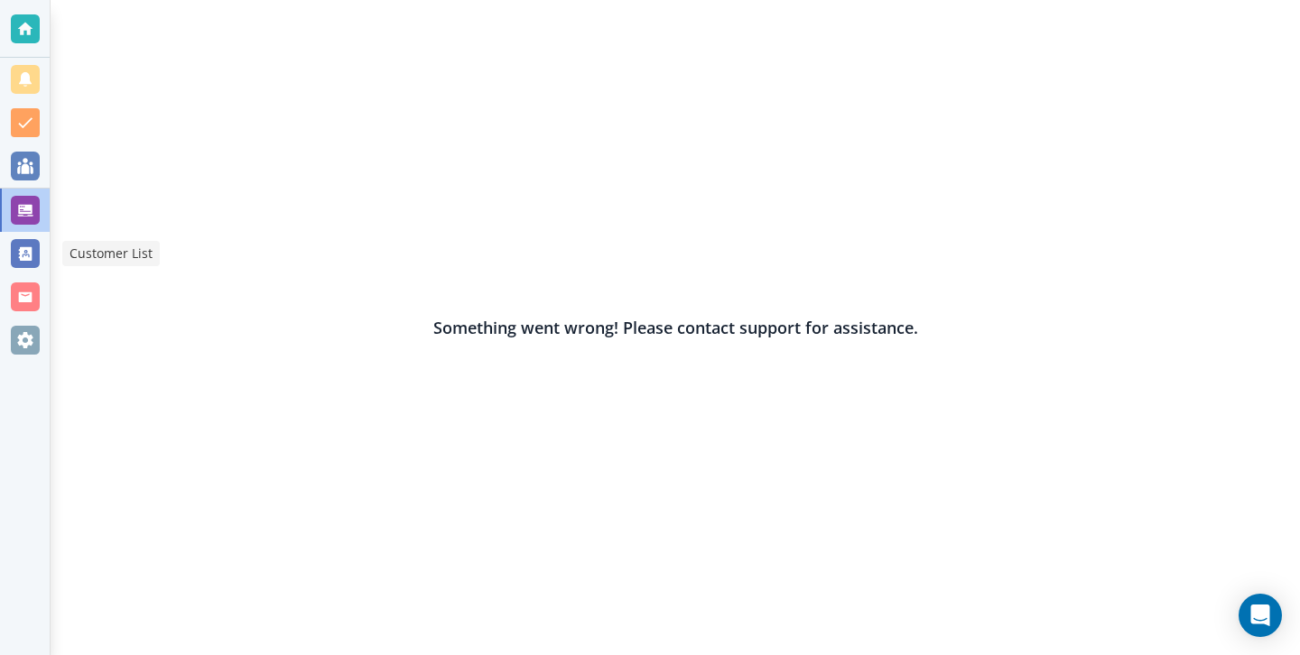
click at [12, 222] on div at bounding box center [25, 210] width 29 height 29
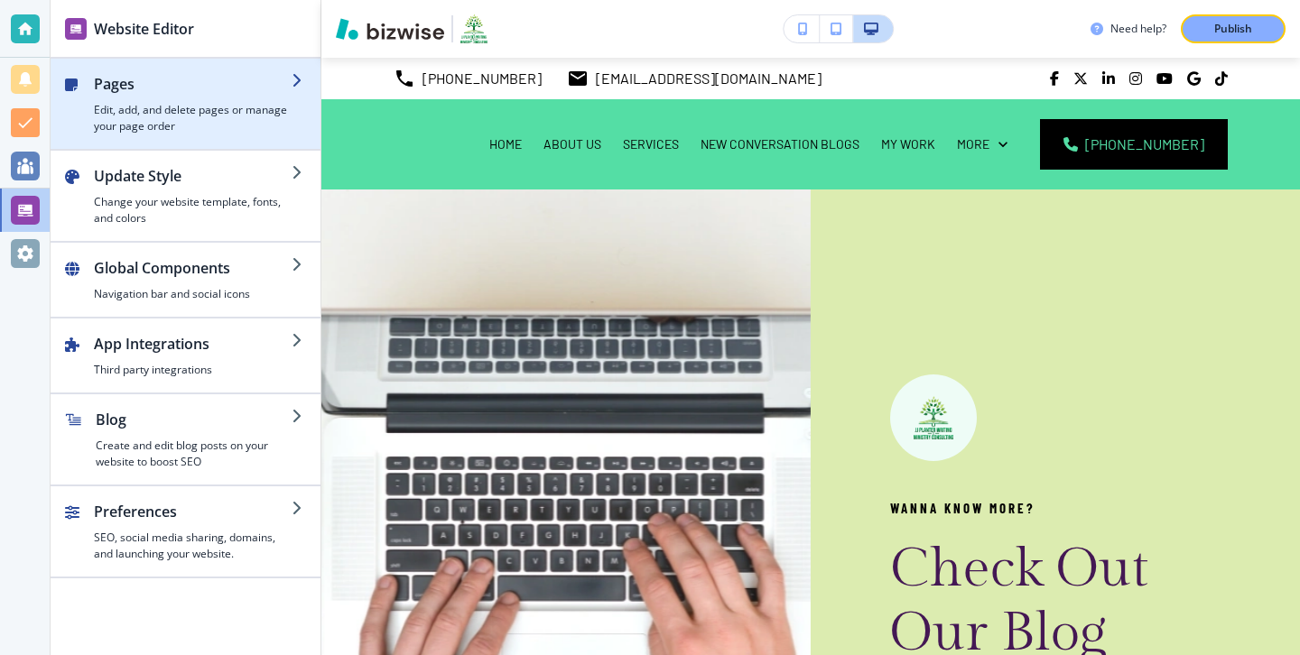
click at [203, 90] on h2 "Pages" at bounding box center [193, 84] width 198 height 22
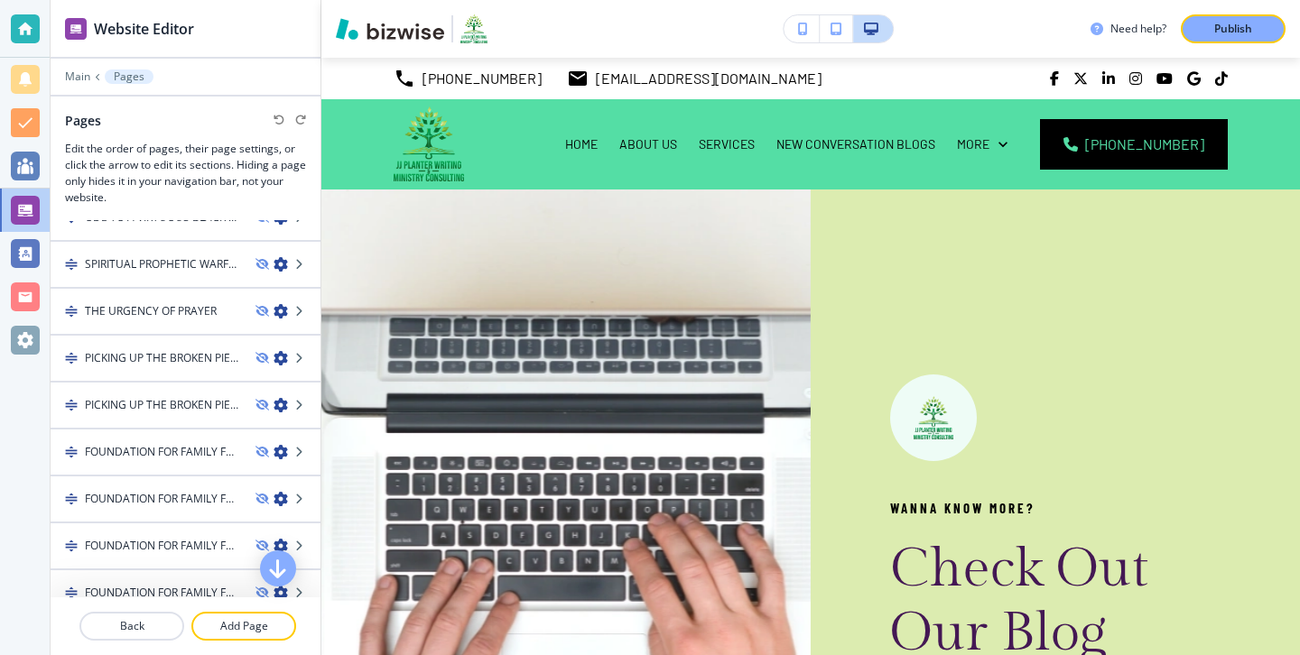
scroll to position [845, 0]
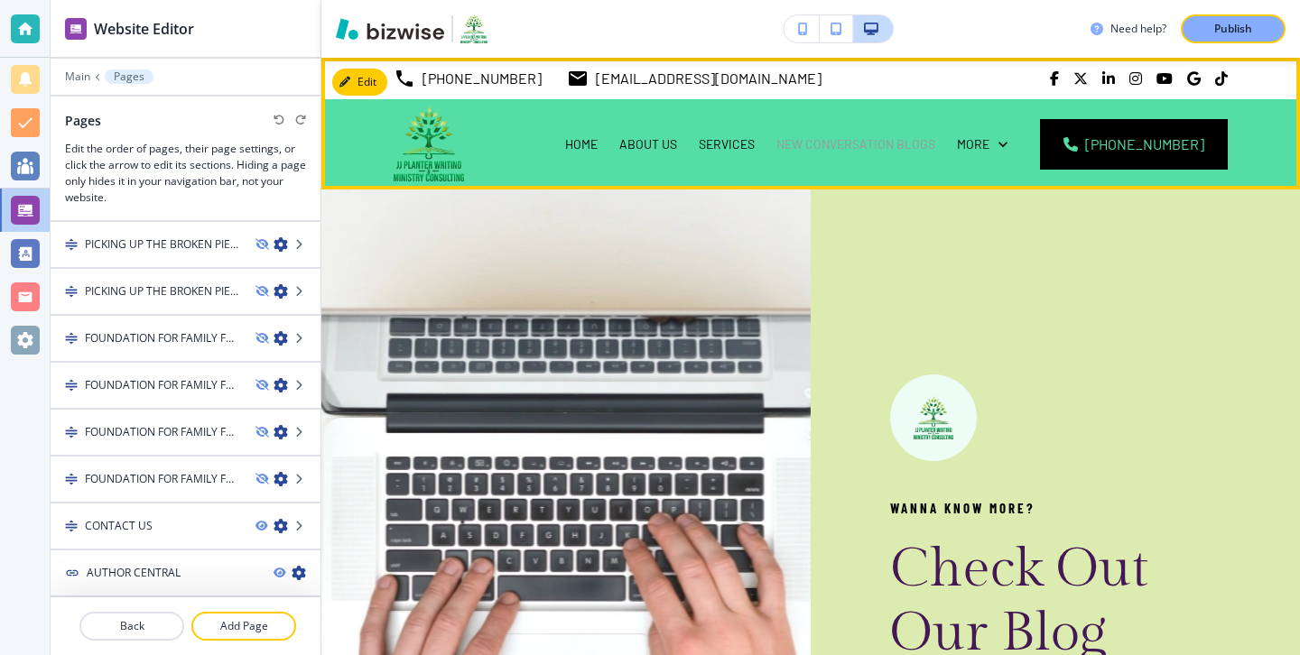
click at [899, 151] on p "NEW CONVERSATION BLOGS" at bounding box center [855, 144] width 159 height 18
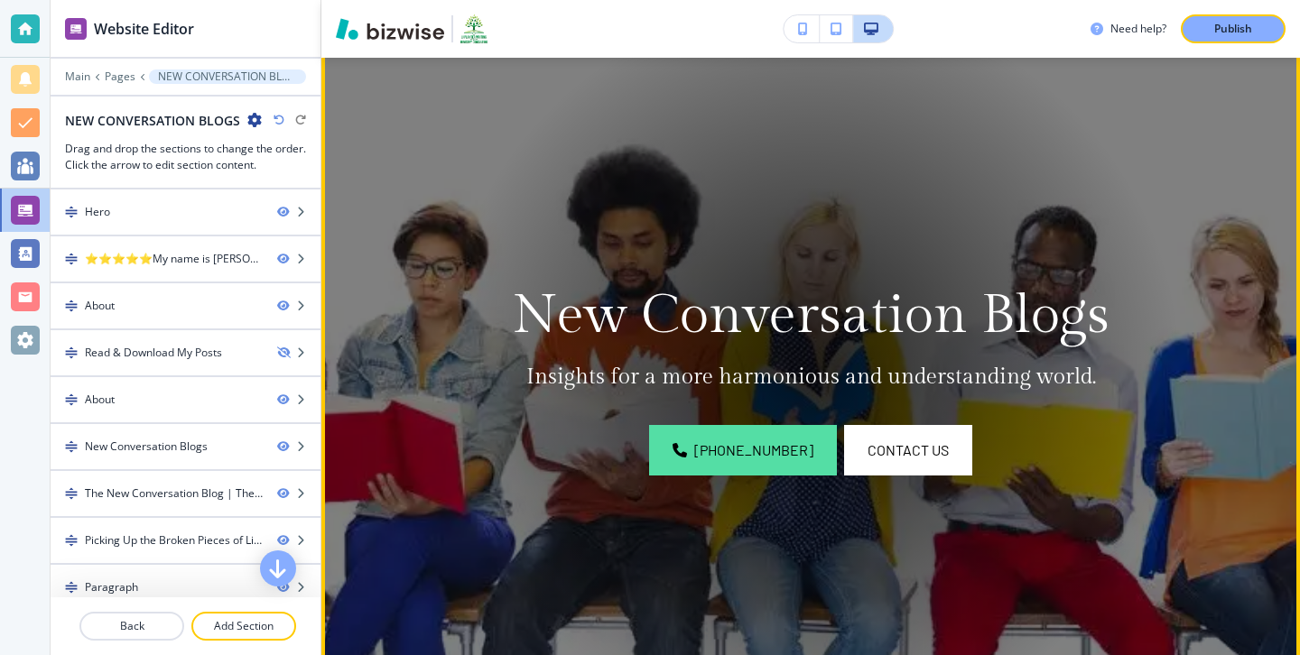
scroll to position [405, 0]
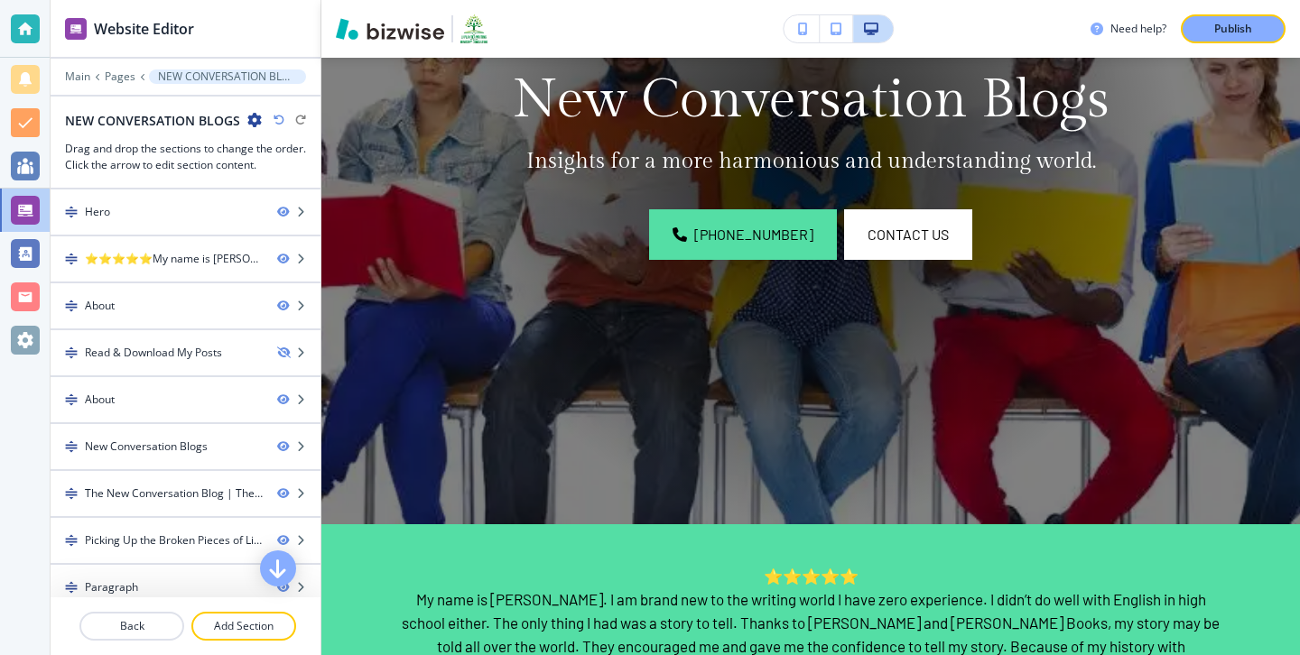
click at [280, 122] on icon "button" at bounding box center [278, 120] width 11 height 11
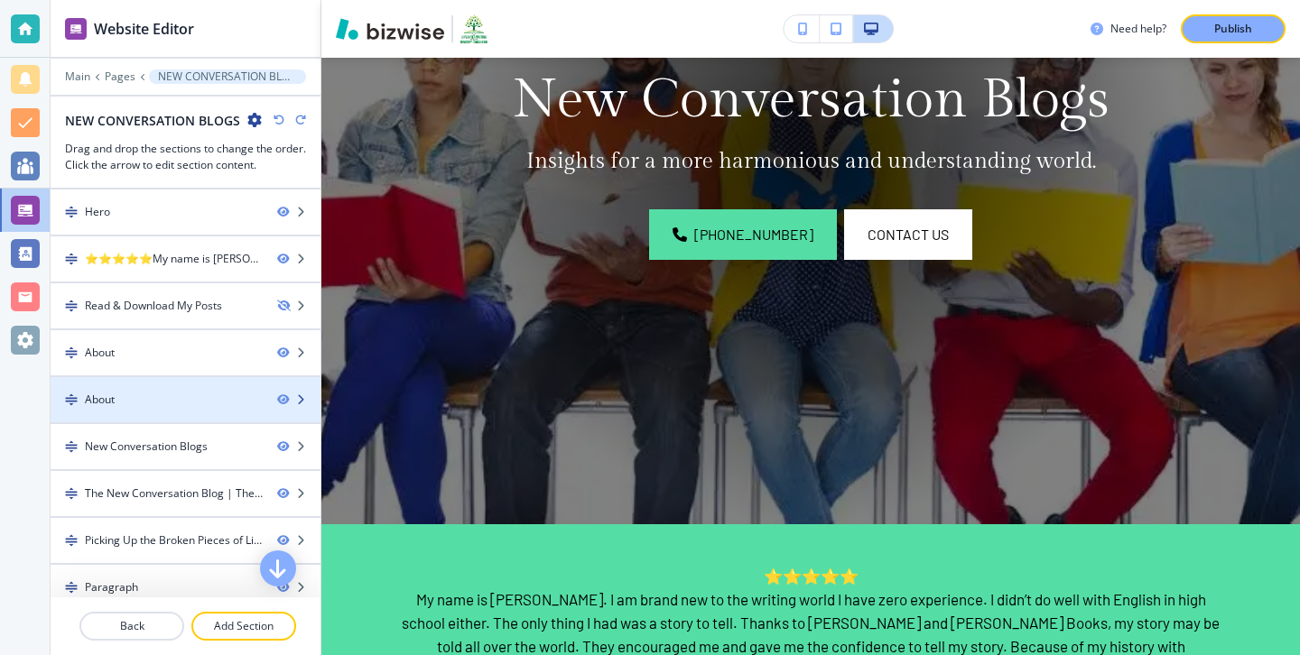
click at [205, 383] on div at bounding box center [186, 384] width 270 height 14
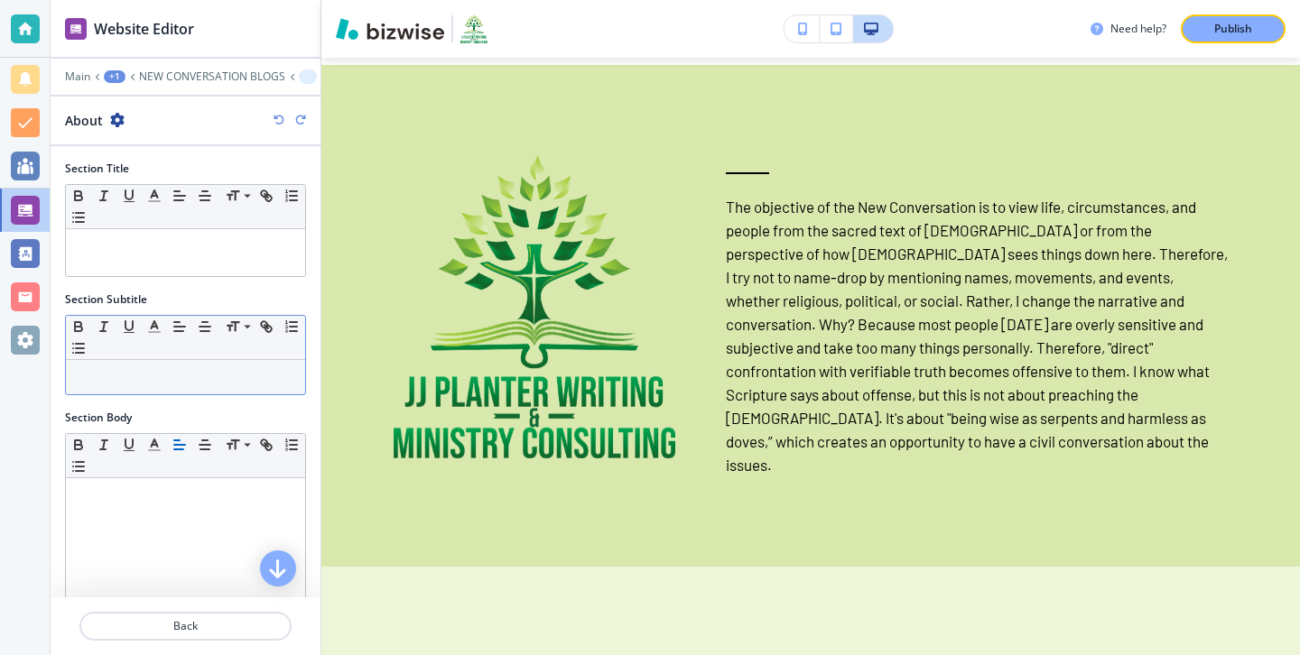
scroll to position [1695, 0]
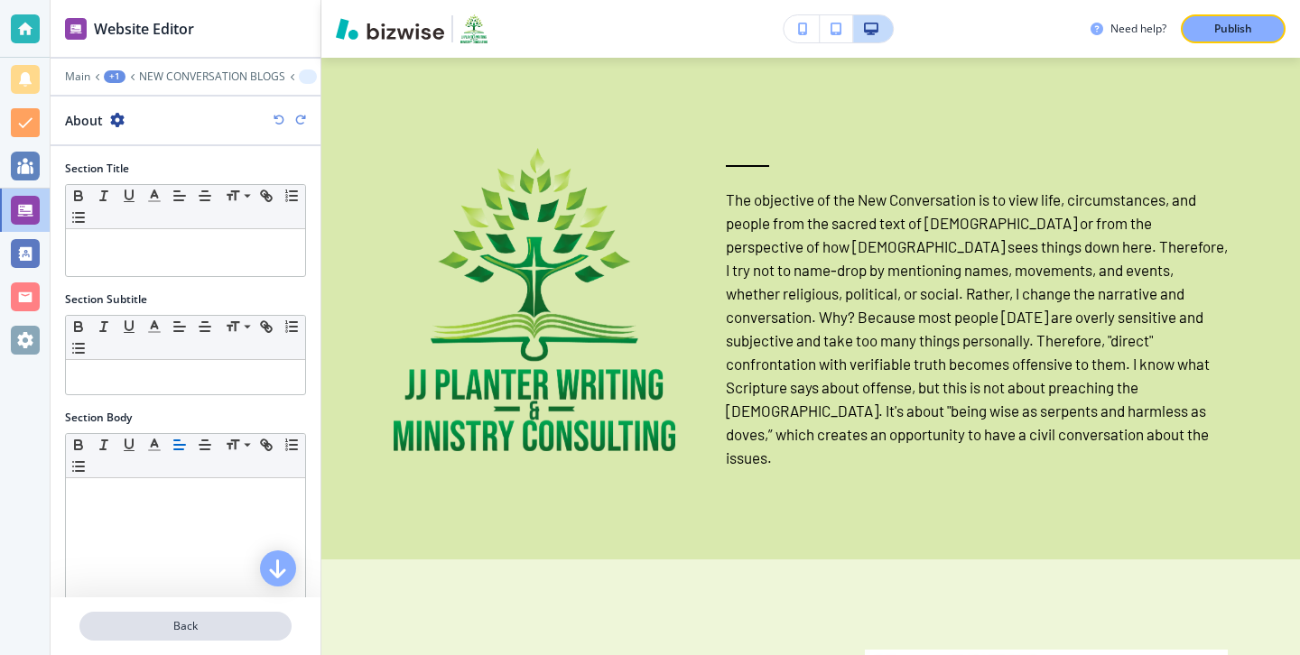
click at [199, 635] on button "Back" at bounding box center [185, 626] width 212 height 29
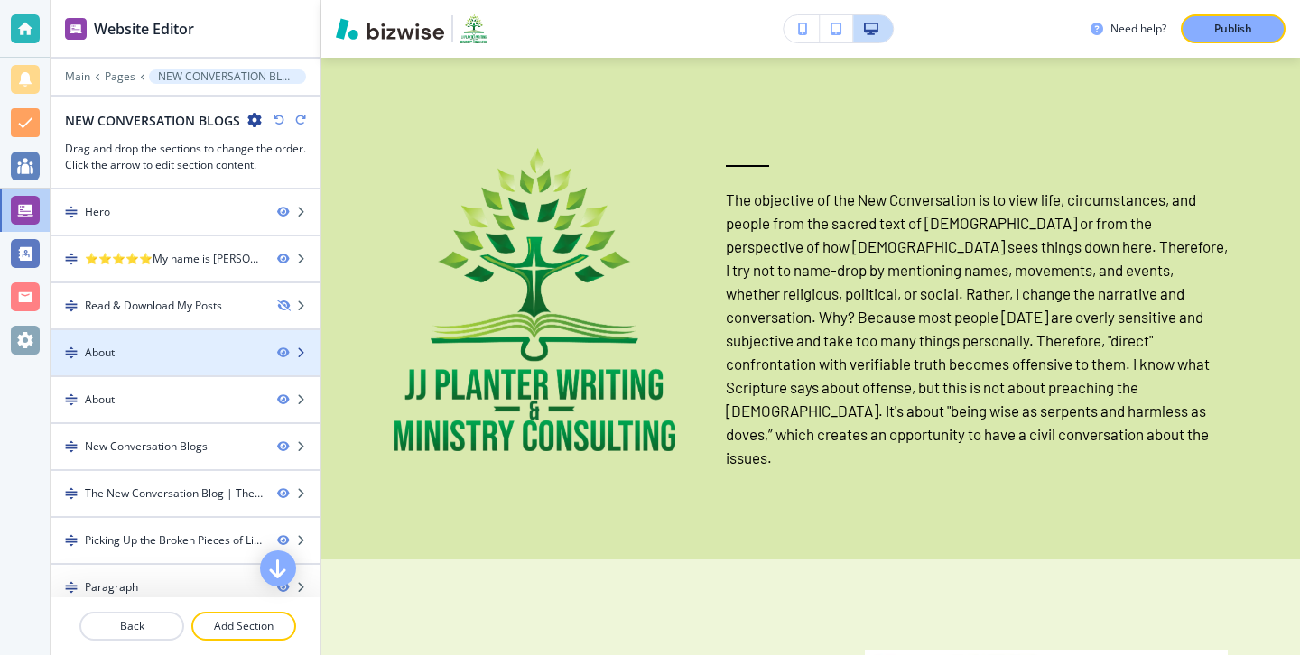
click at [167, 347] on div "About" at bounding box center [157, 353] width 212 height 16
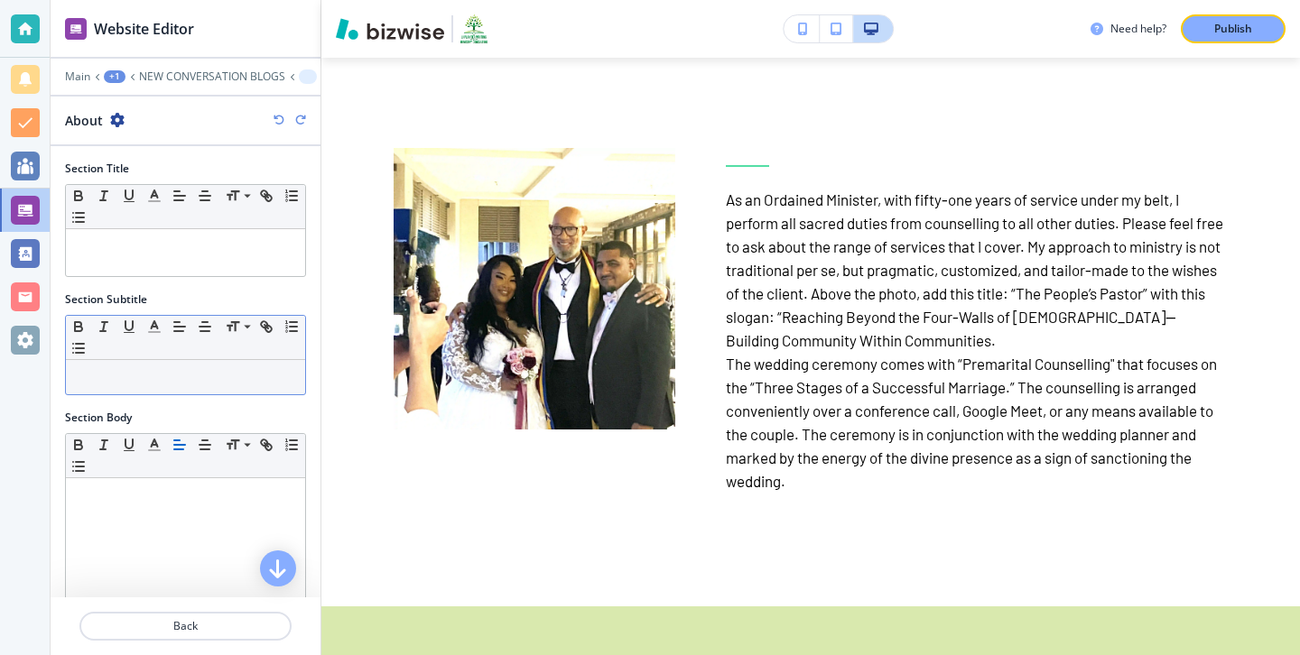
scroll to position [1146, 0]
click at [277, 616] on button "Back" at bounding box center [185, 626] width 212 height 29
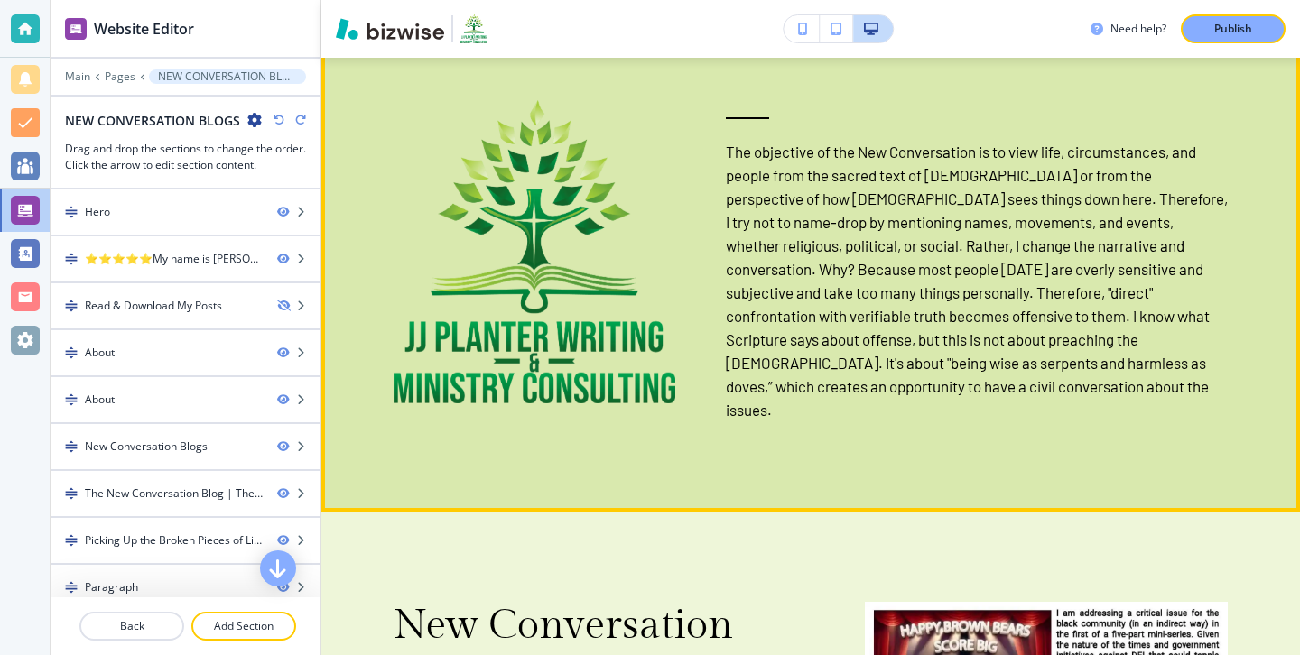
scroll to position [1778, 0]
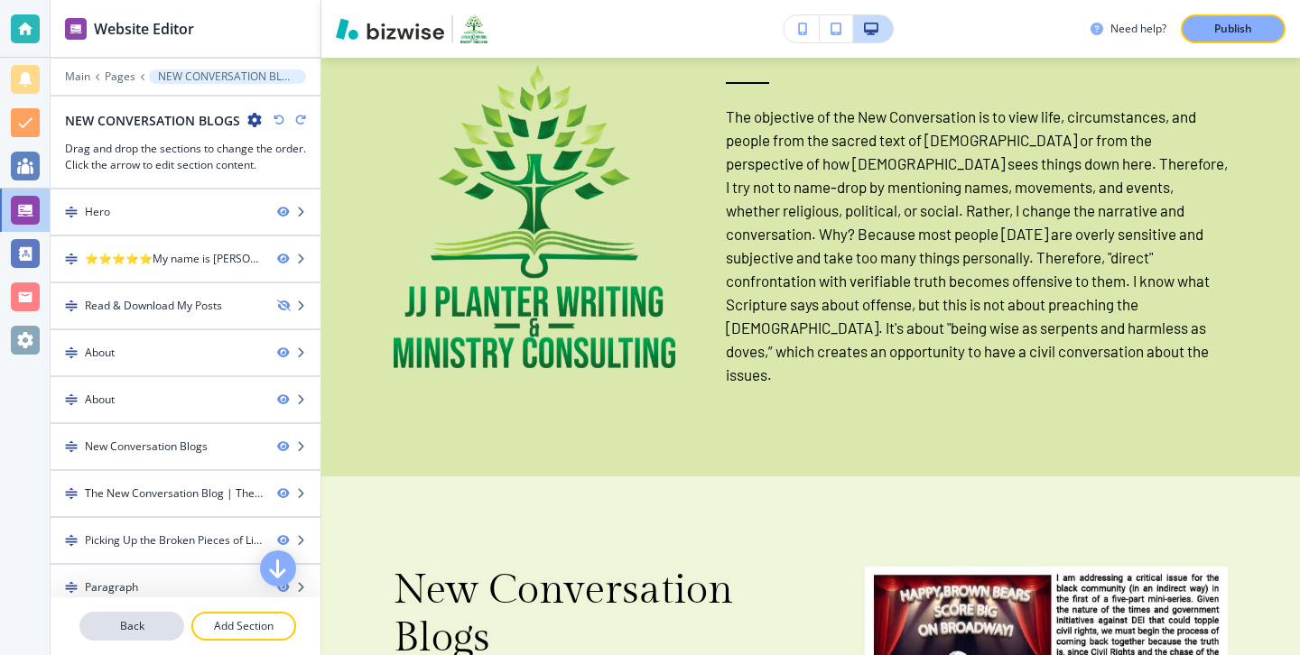
click at [156, 613] on button "Back" at bounding box center [131, 626] width 105 height 29
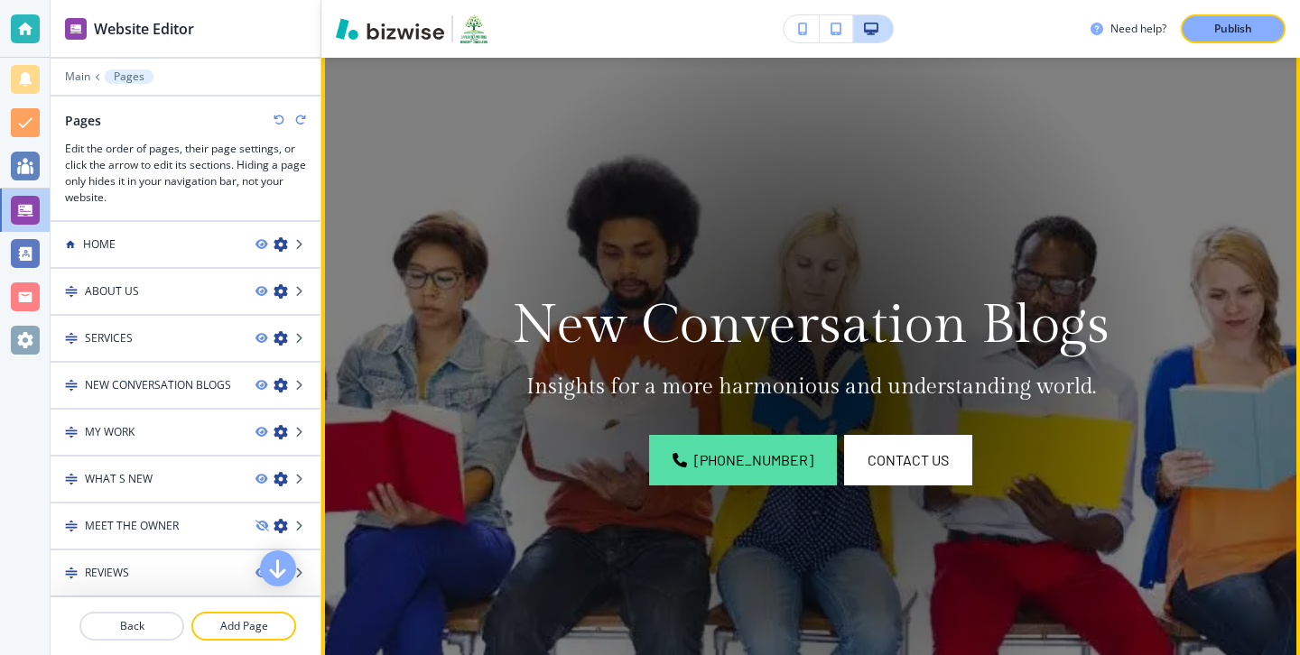
scroll to position [0, 0]
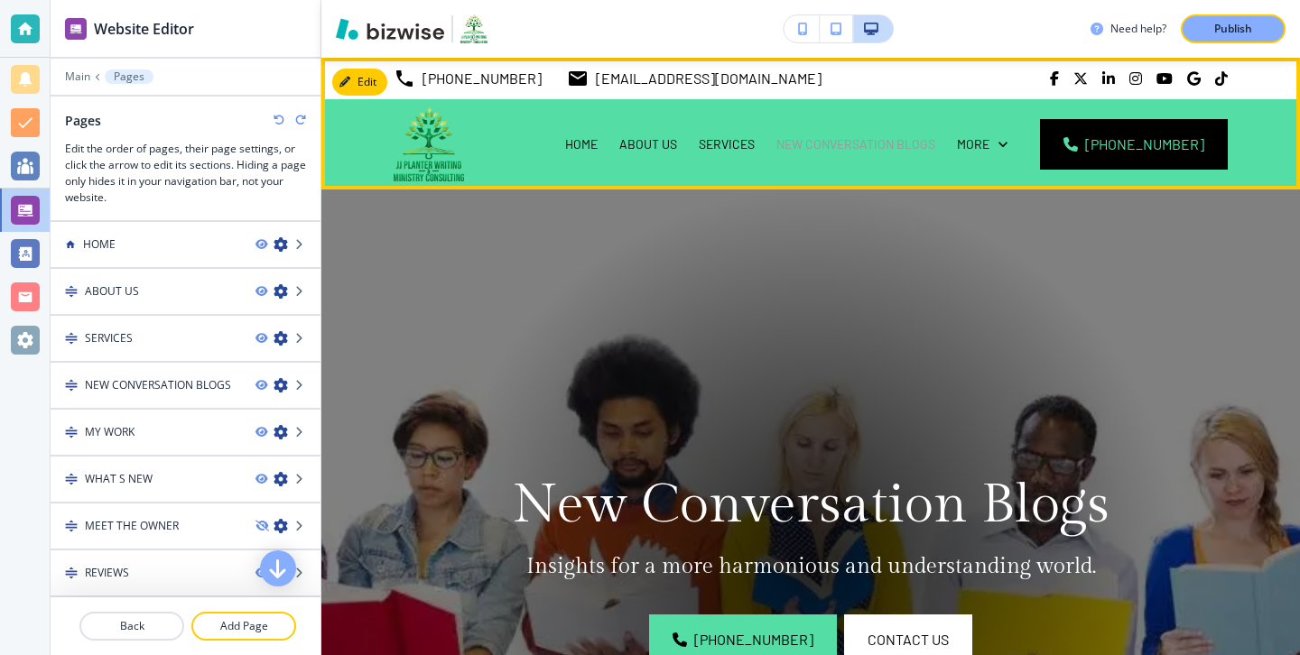
click at [848, 138] on p "NEW CONVERSATION BLOGS" at bounding box center [855, 144] width 159 height 18
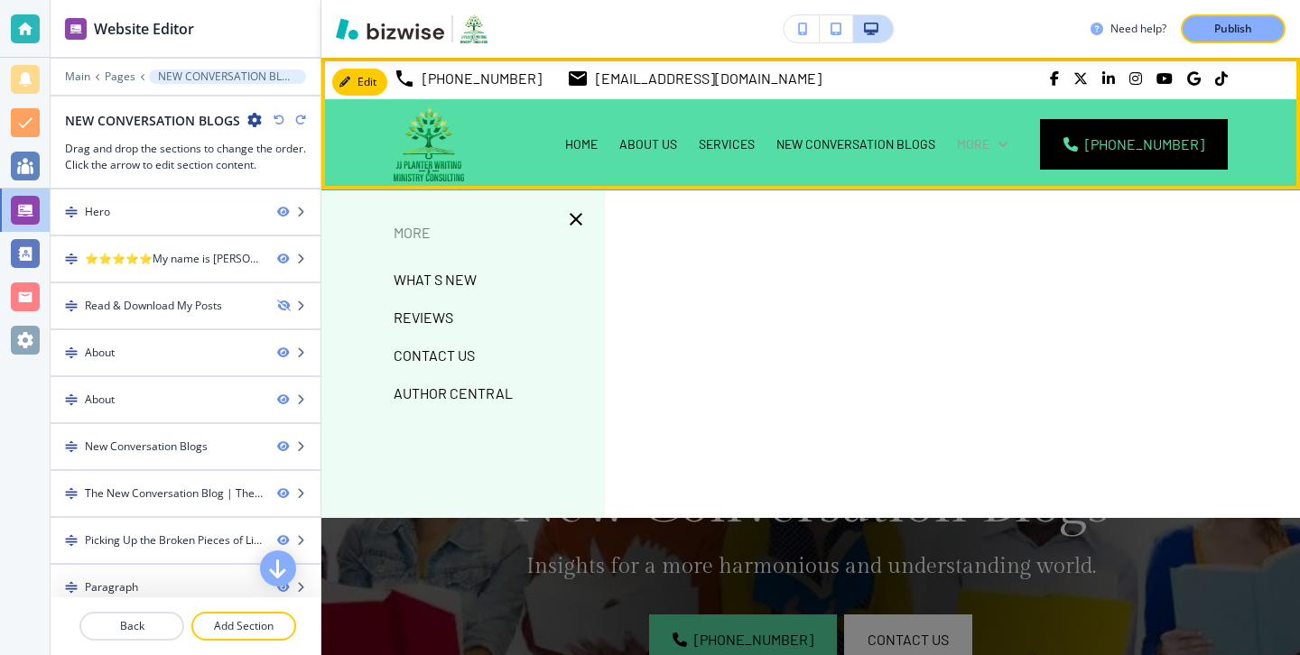
click at [989, 148] on p "More" at bounding box center [973, 144] width 32 height 18
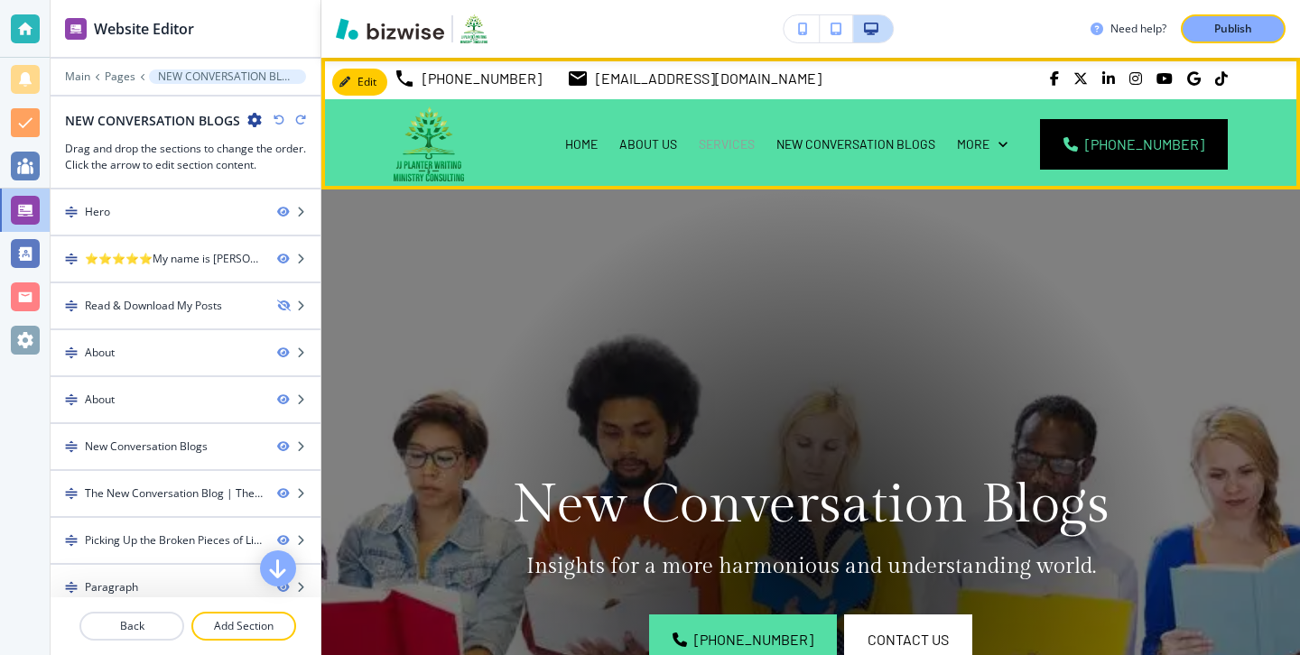
click at [755, 147] on p "SERVICES" at bounding box center [727, 144] width 56 height 18
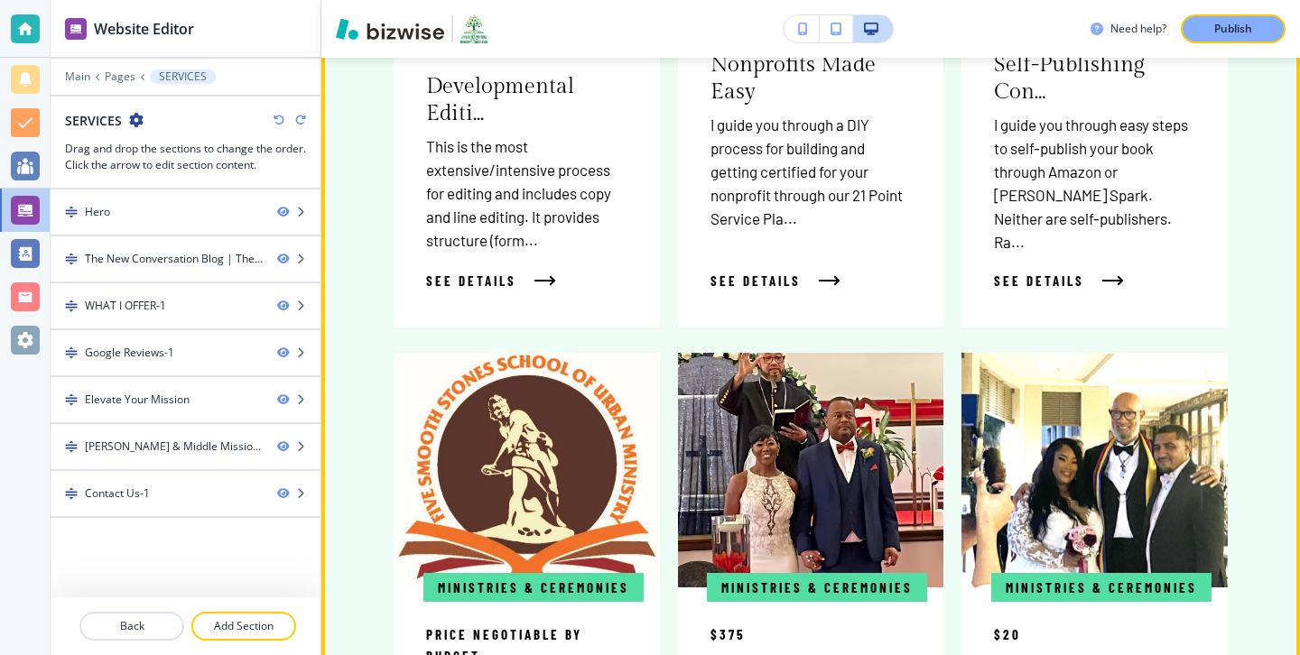
scroll to position [2385, 0]
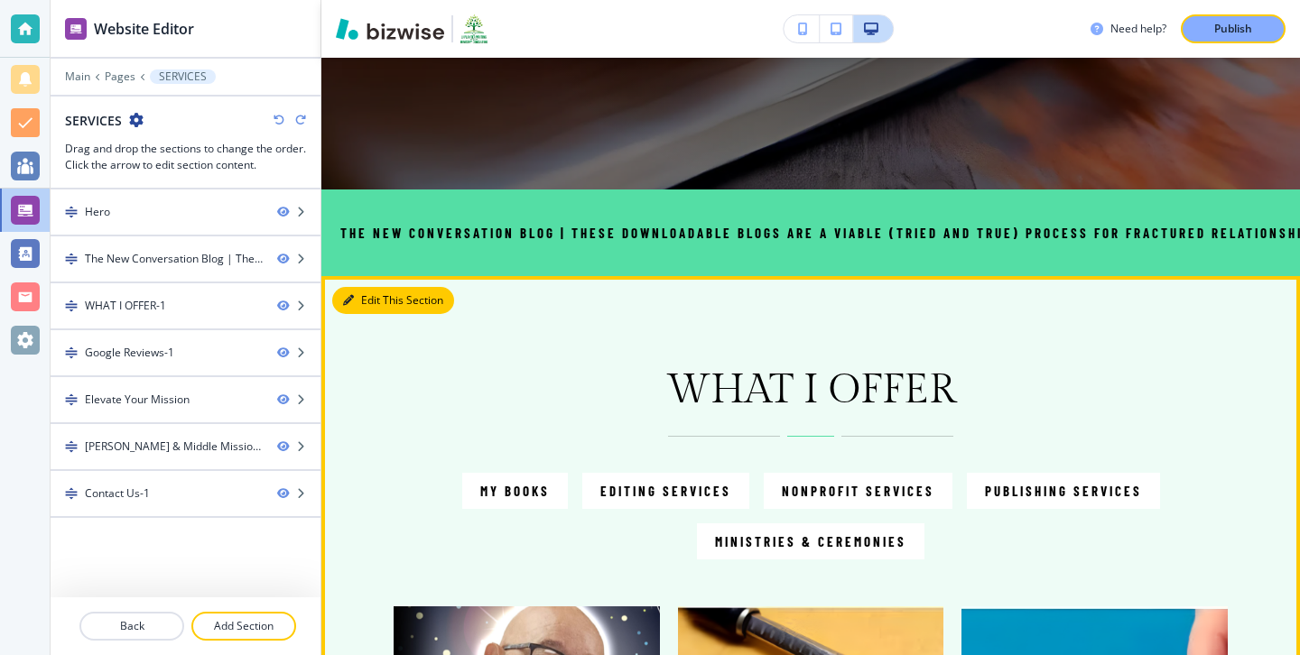
click at [372, 293] on button "Edit This Section" at bounding box center [393, 300] width 122 height 27
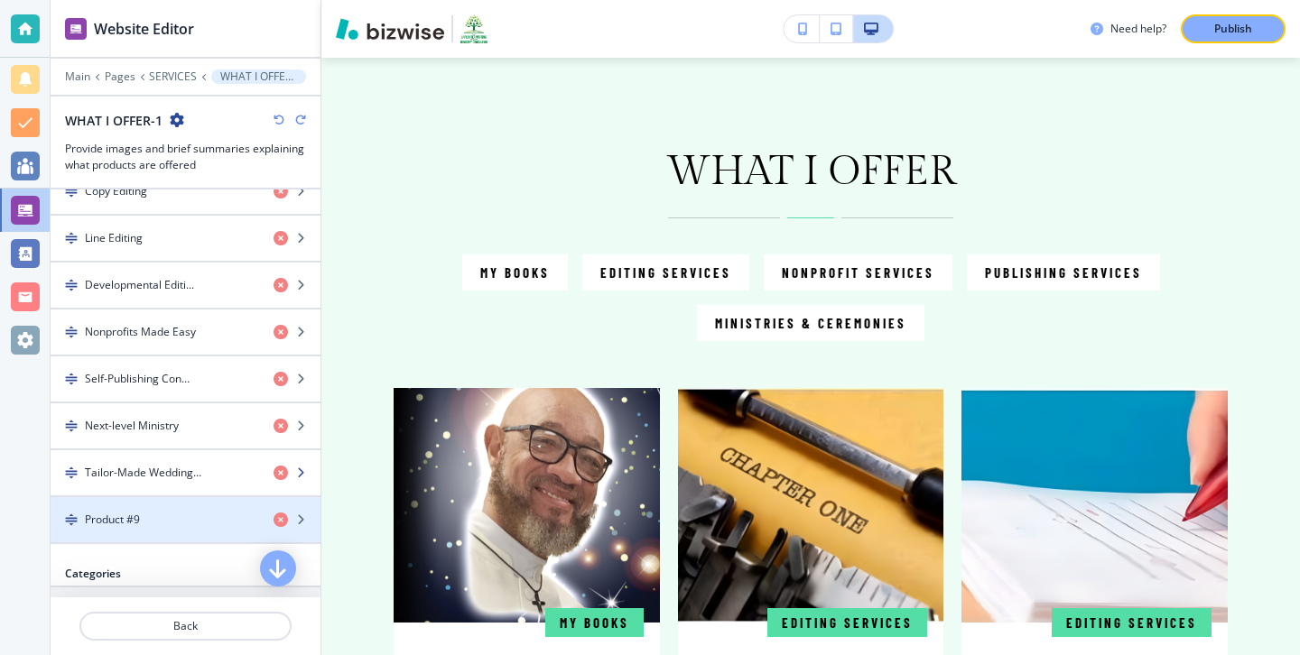
scroll to position [735, 0]
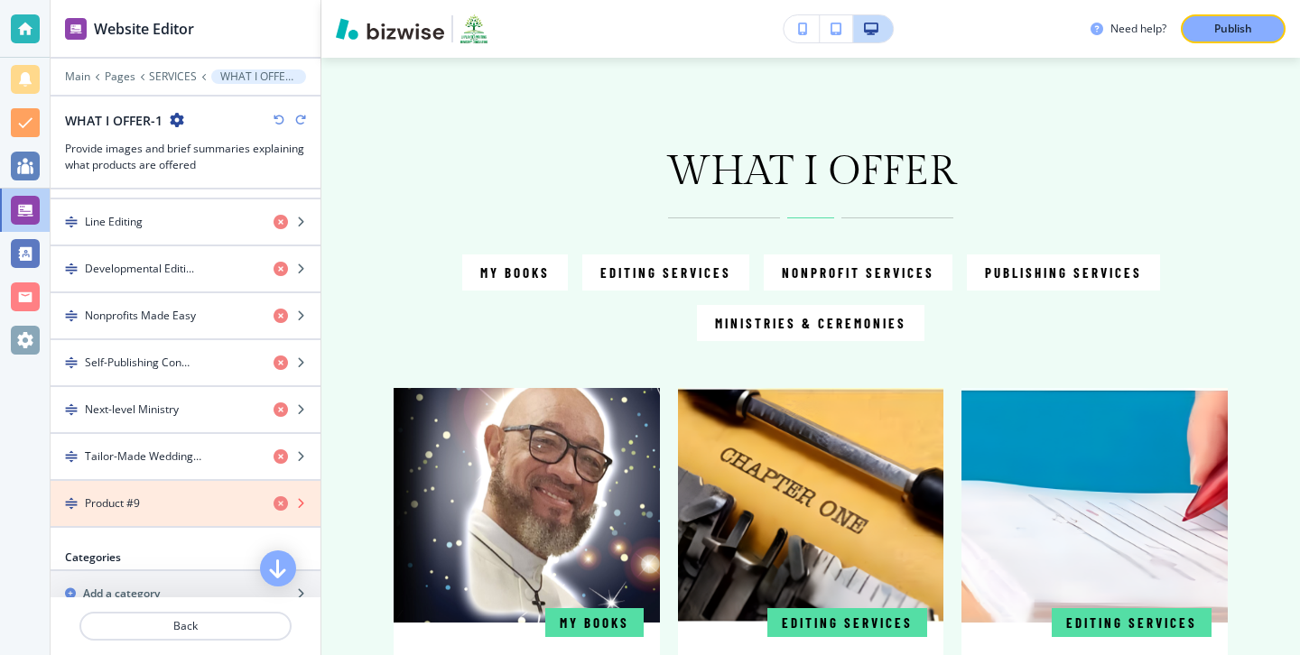
click at [279, 503] on icon "button" at bounding box center [280, 503] width 14 height 14
click at [279, 504] on icon "button" at bounding box center [280, 503] width 14 height 14
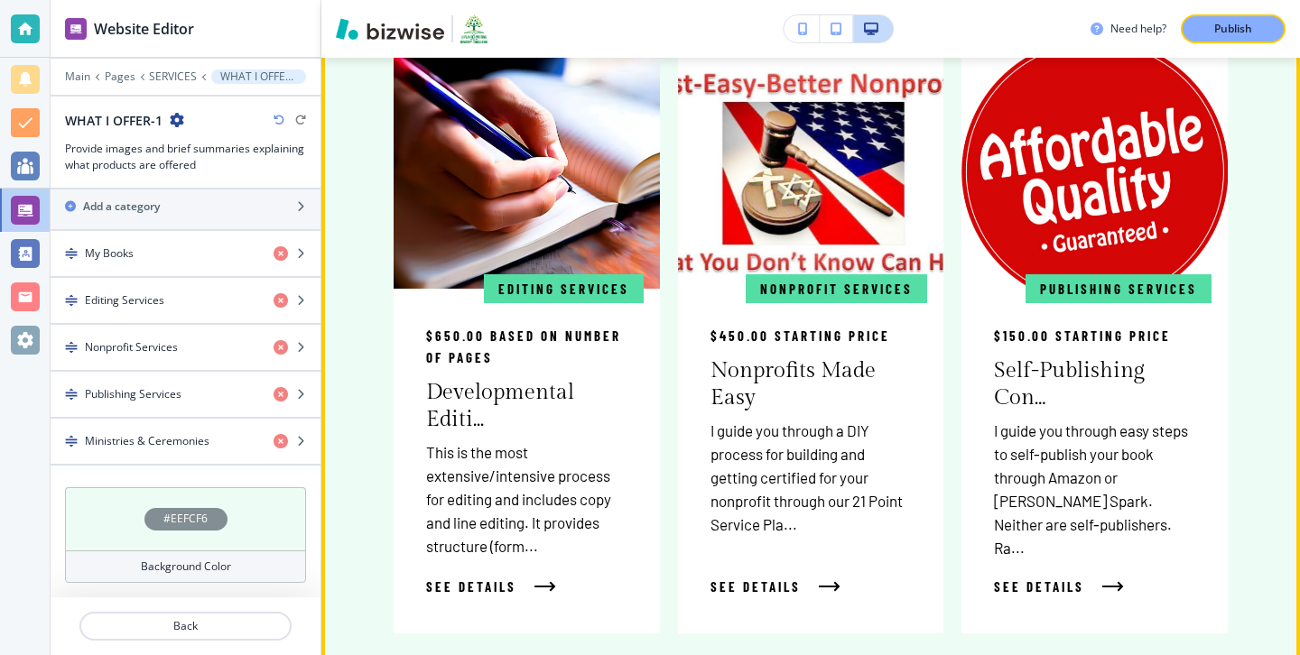
scroll to position [2055, 0]
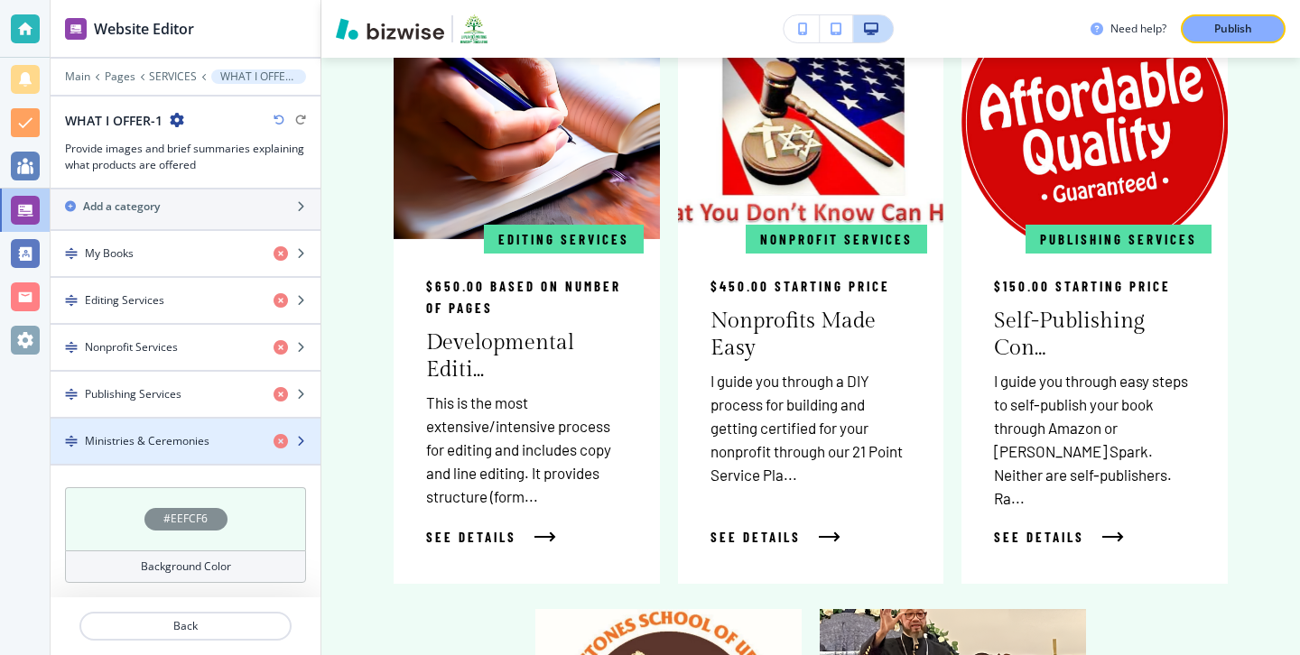
click at [208, 458] on div "button" at bounding box center [186, 456] width 270 height 14
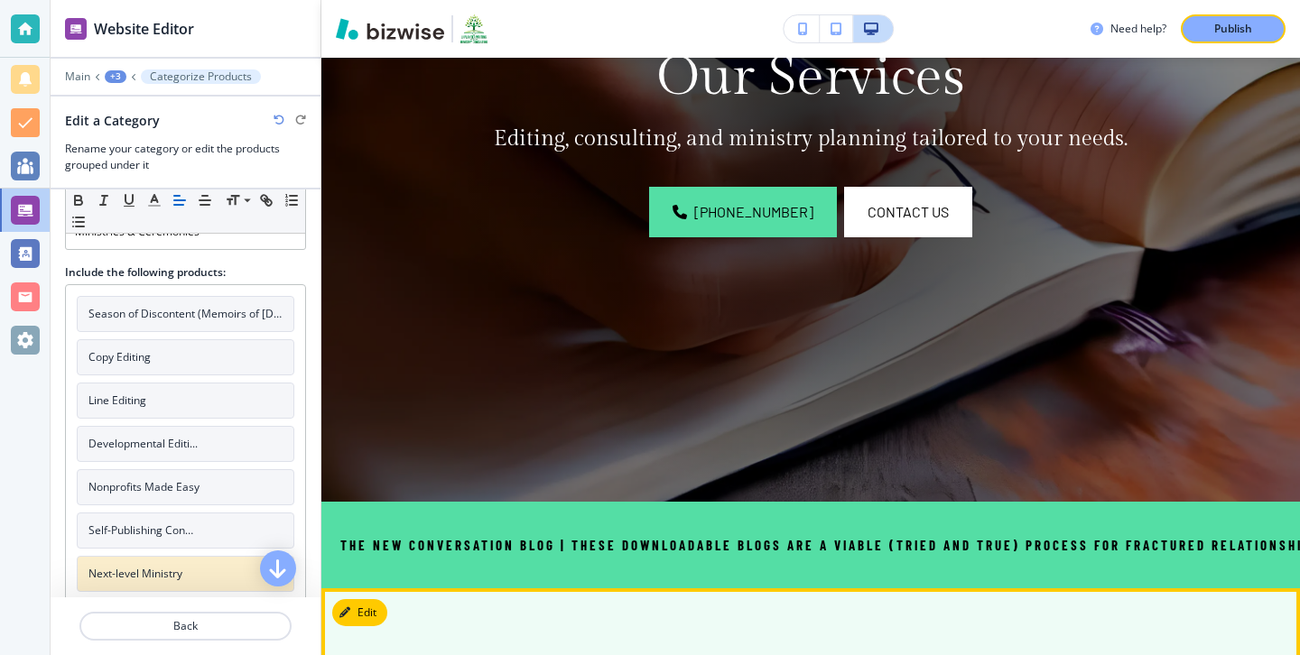
scroll to position [235, 0]
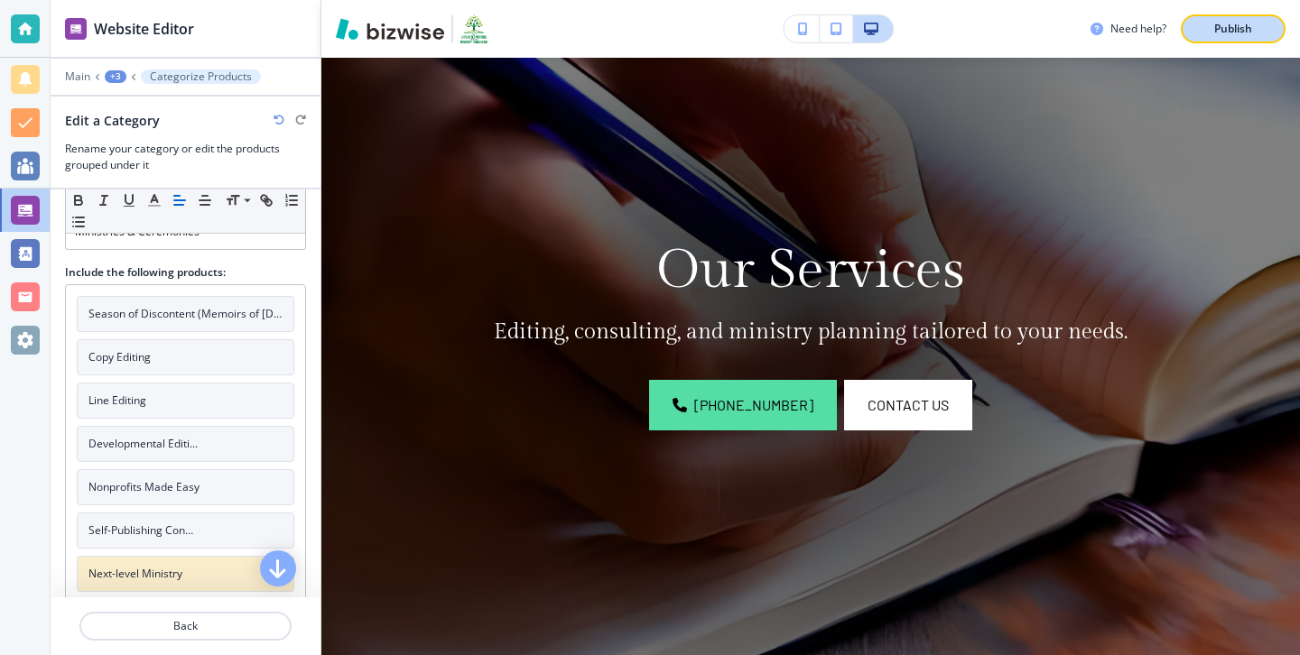
click at [1236, 37] on button "Publish" at bounding box center [1233, 28] width 105 height 29
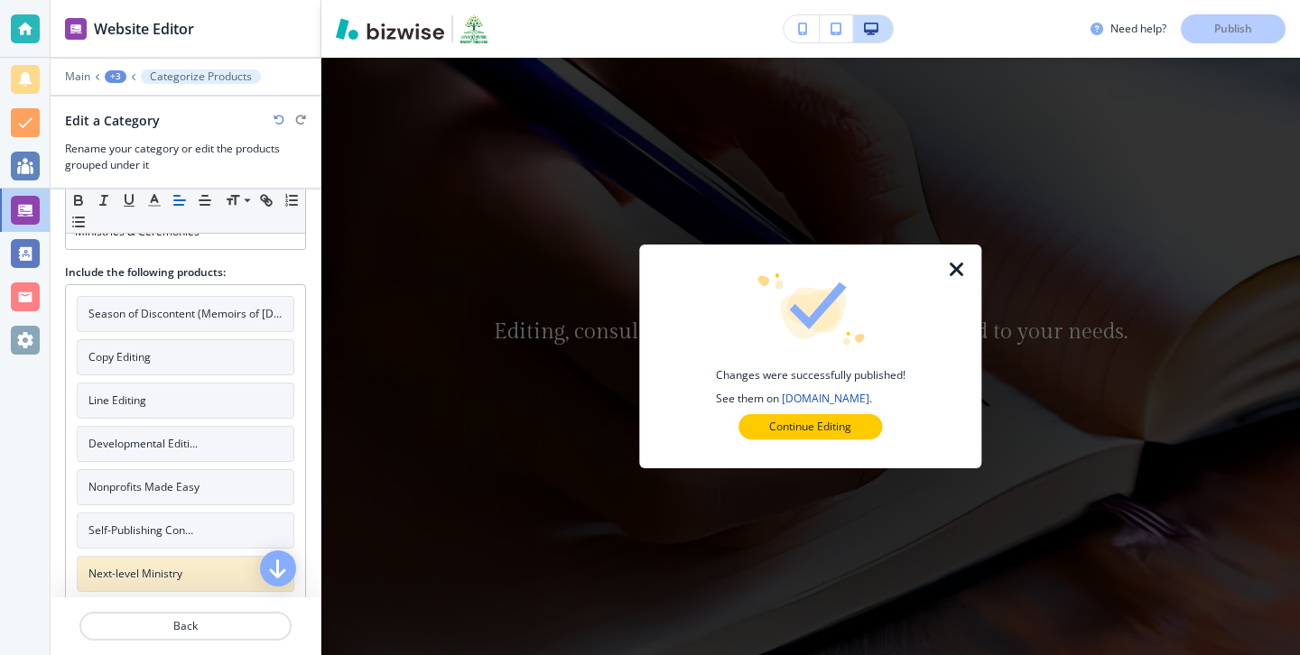
click at [836, 452] on div at bounding box center [810, 454] width 284 height 29
click at [836, 421] on p "Continue Editing" at bounding box center [810, 427] width 82 height 16
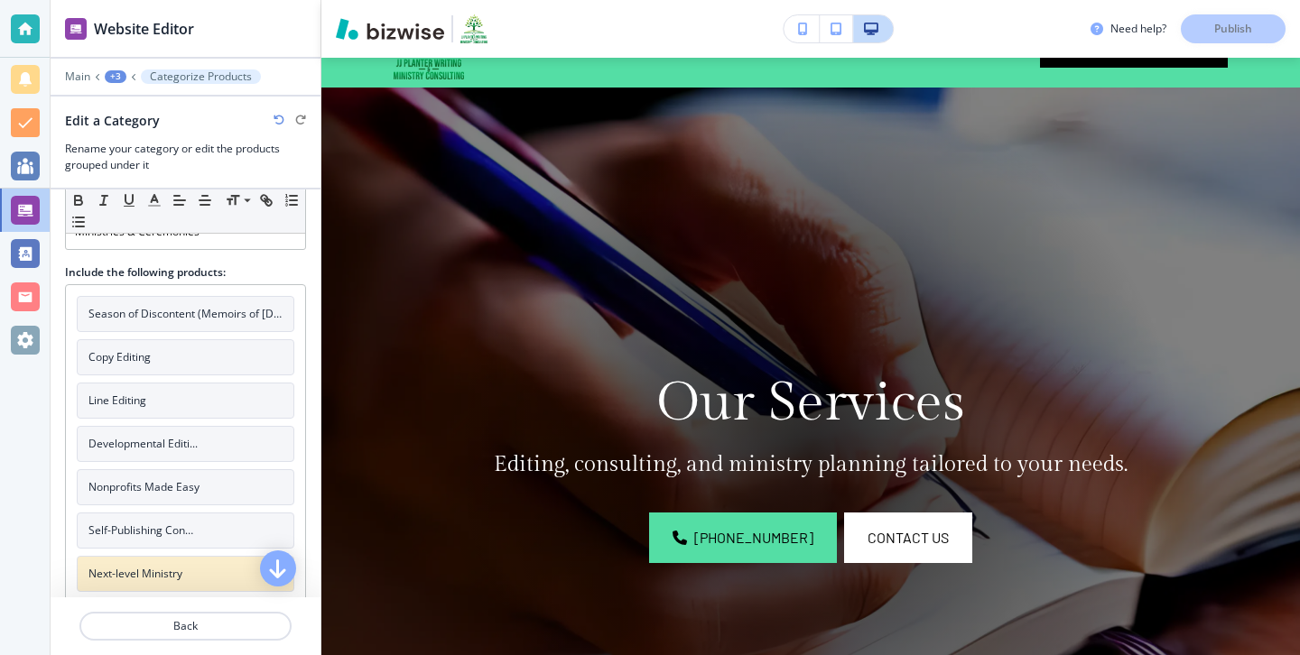
scroll to position [0, 0]
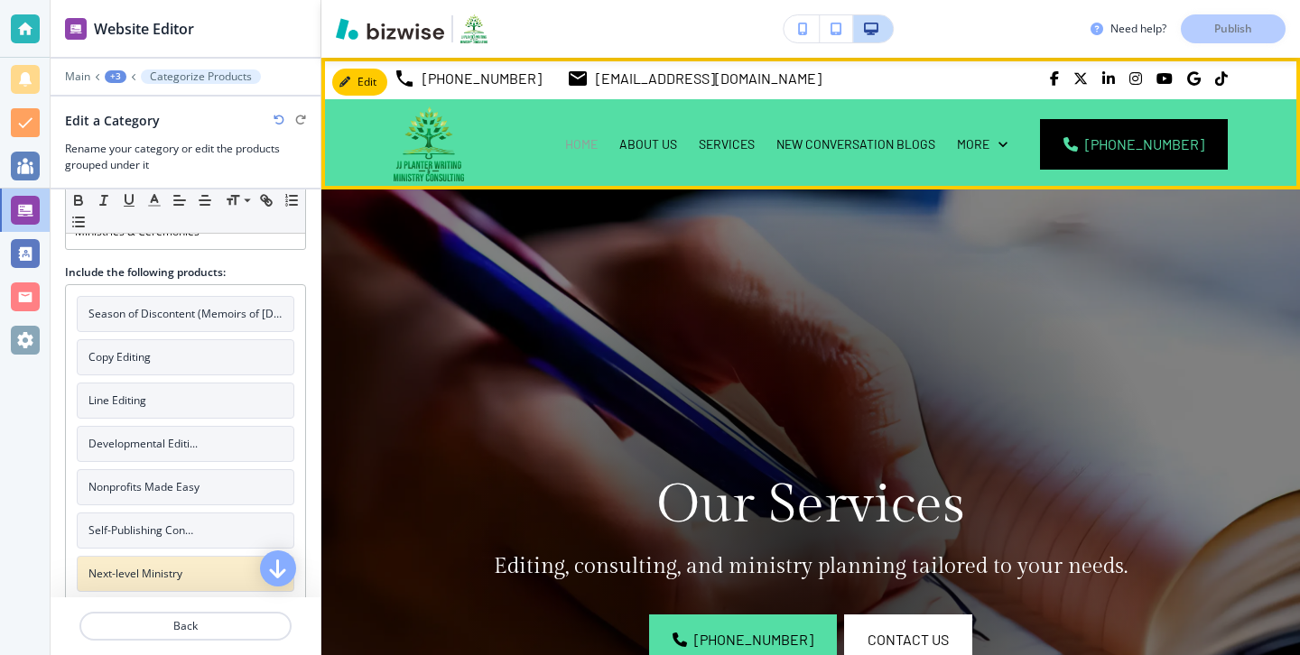
click at [597, 145] on p "HOME" at bounding box center [581, 144] width 32 height 18
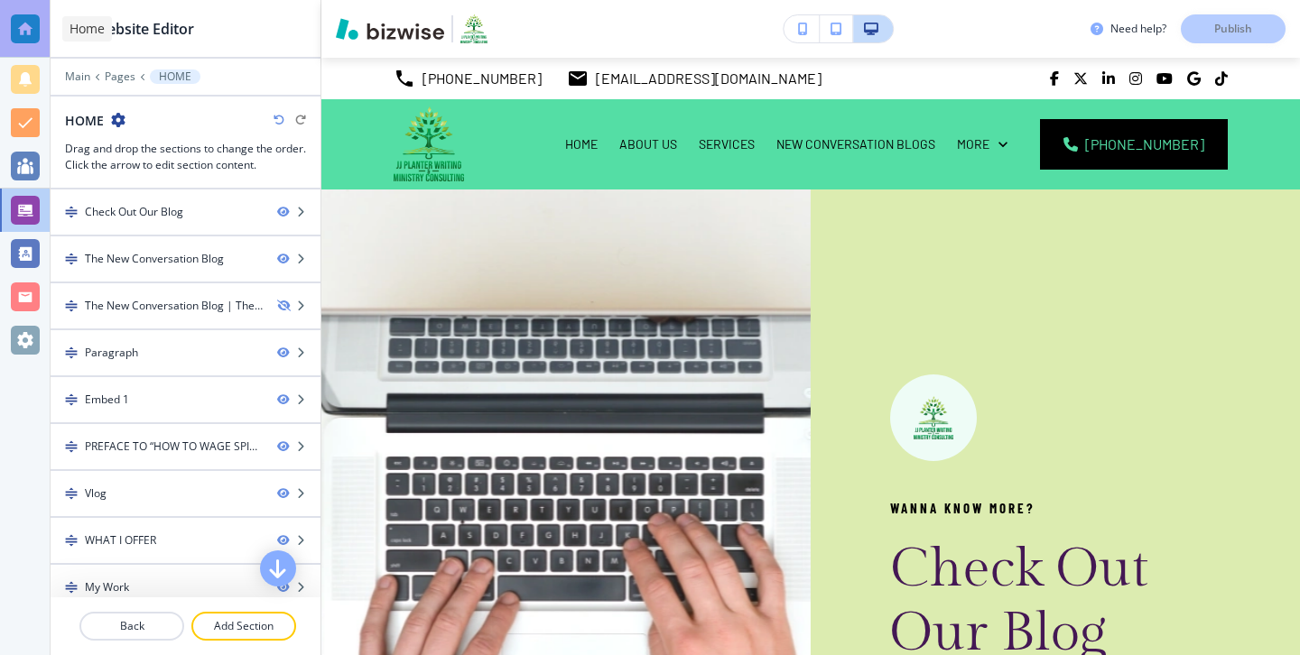
click at [40, 31] on div at bounding box center [25, 29] width 50 height 58
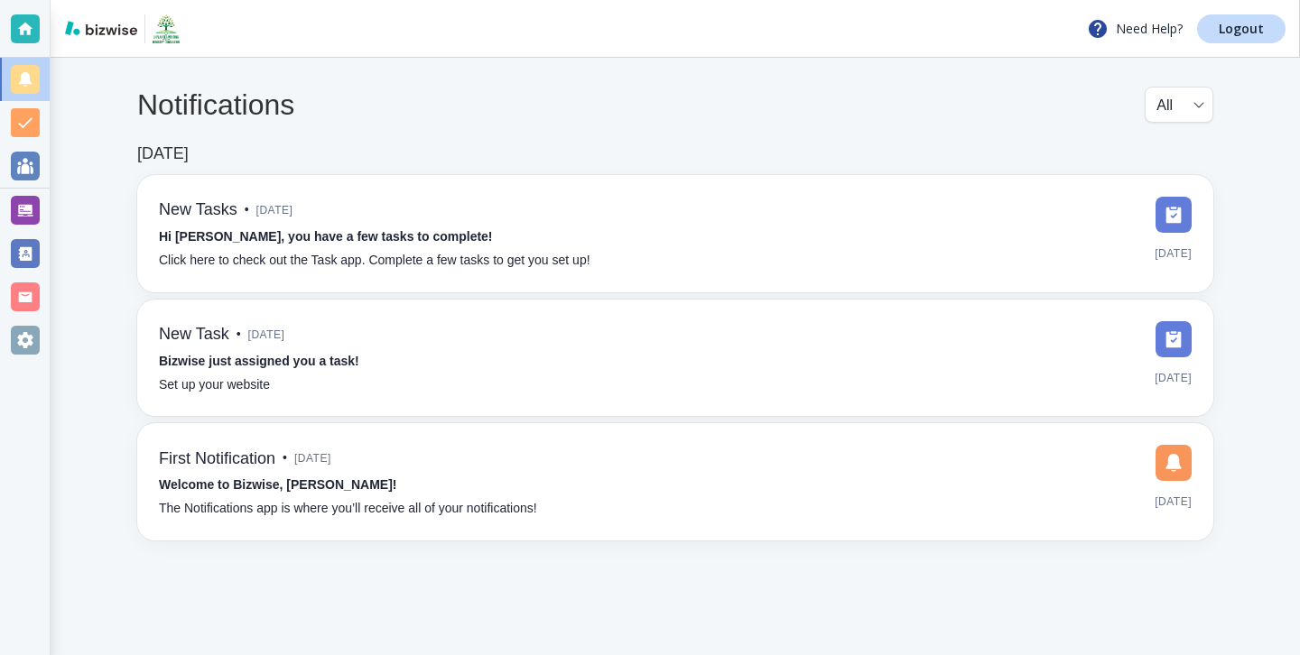
click at [1215, 45] on div "Need Help? Logout" at bounding box center [675, 29] width 1249 height 58
click at [1224, 39] on link "Logout" at bounding box center [1241, 28] width 88 height 29
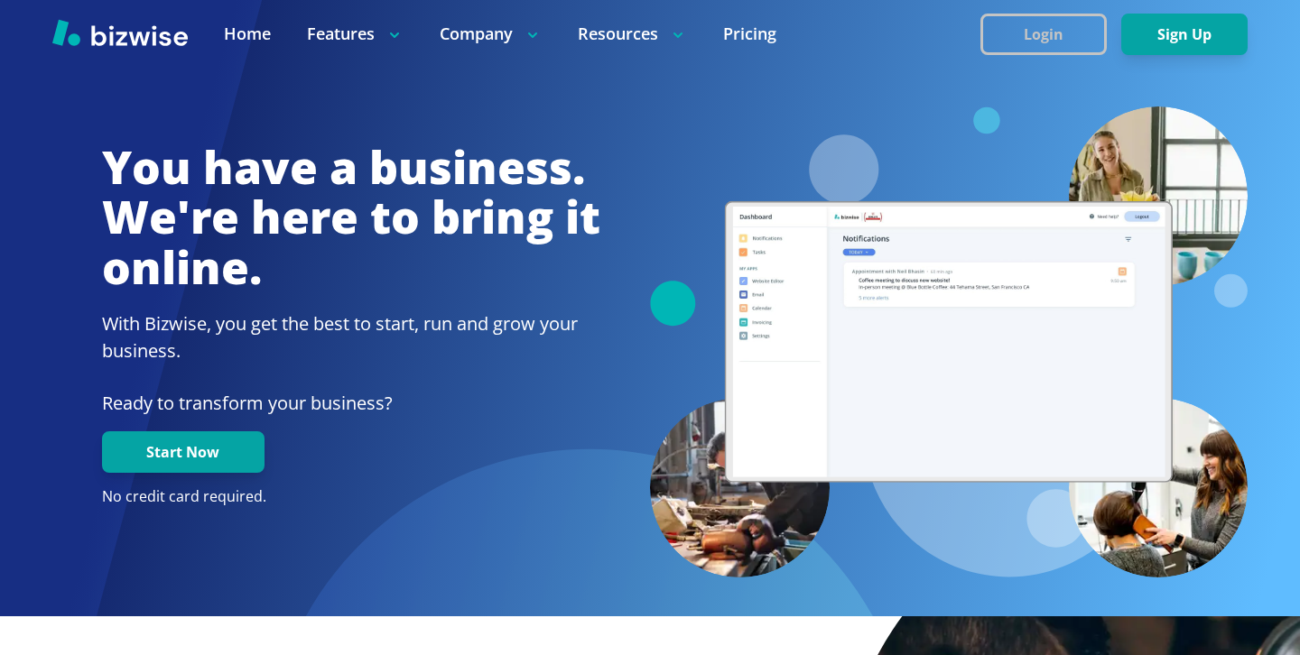
click at [1037, 22] on button "Login" at bounding box center [1043, 35] width 126 height 42
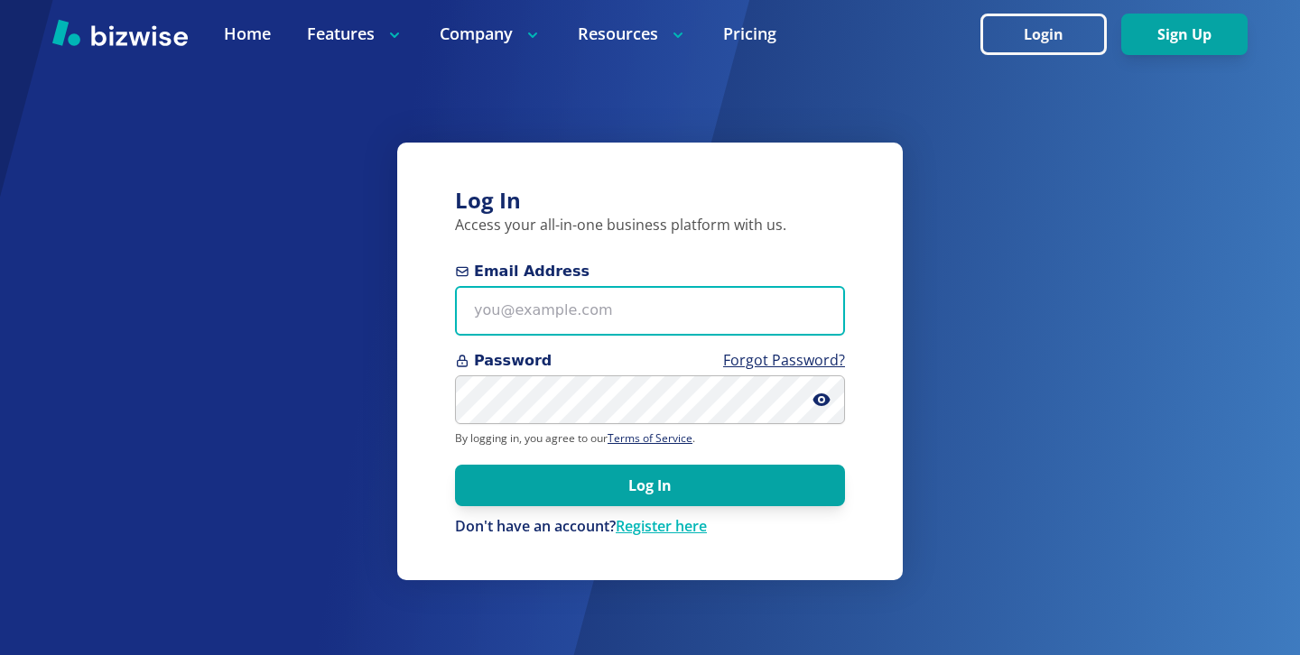
click at [623, 311] on input "Email Address" at bounding box center [650, 311] width 390 height 50
paste input "[EMAIL_ADDRESS][DOMAIN_NAME]"
type input "[EMAIL_ADDRESS][DOMAIN_NAME]"
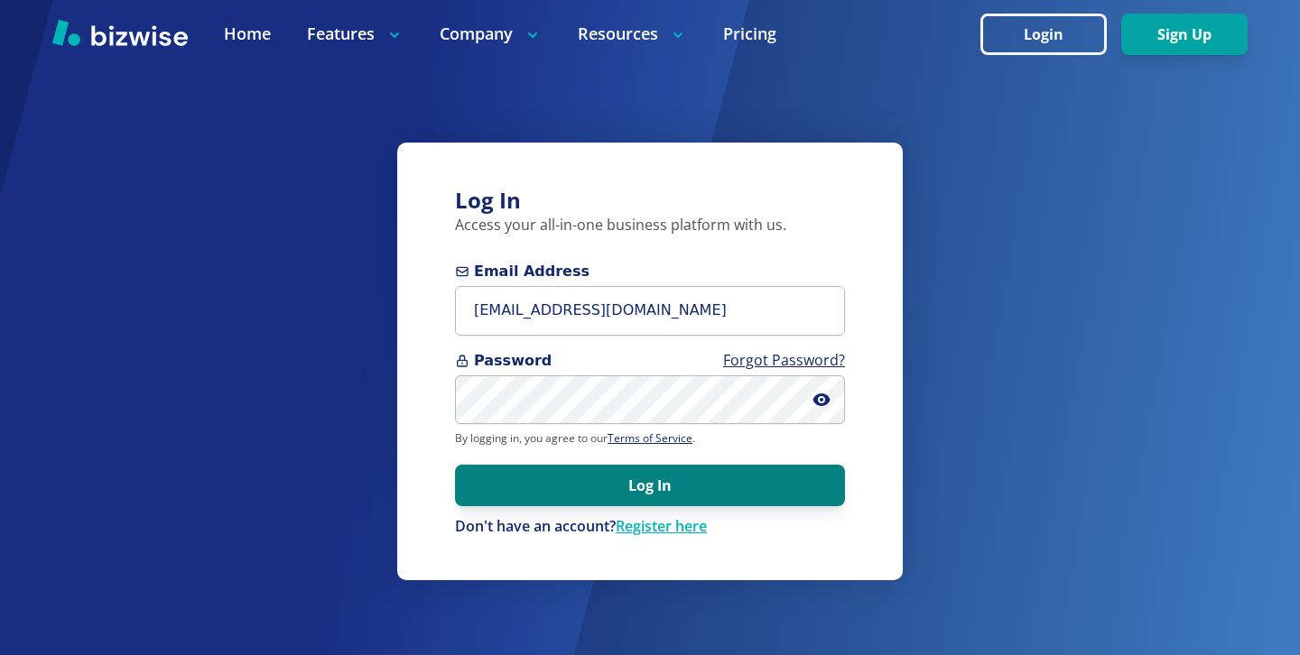
click at [770, 474] on button "Log In" at bounding box center [650, 486] width 390 height 42
